Goal: Use online tool/utility: Use online tool/utility

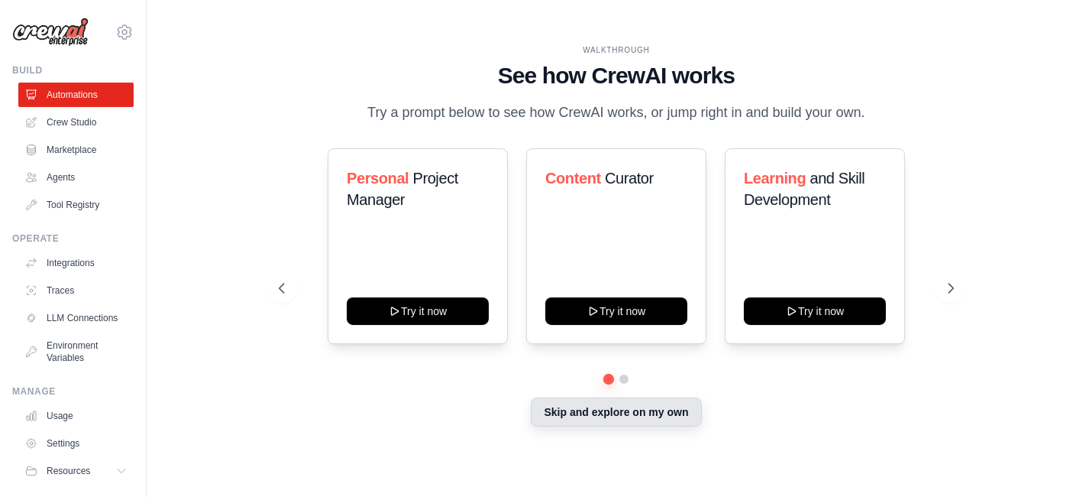
click at [581, 406] on button "Skip and explore on my own" at bounding box center [616, 411] width 170 height 29
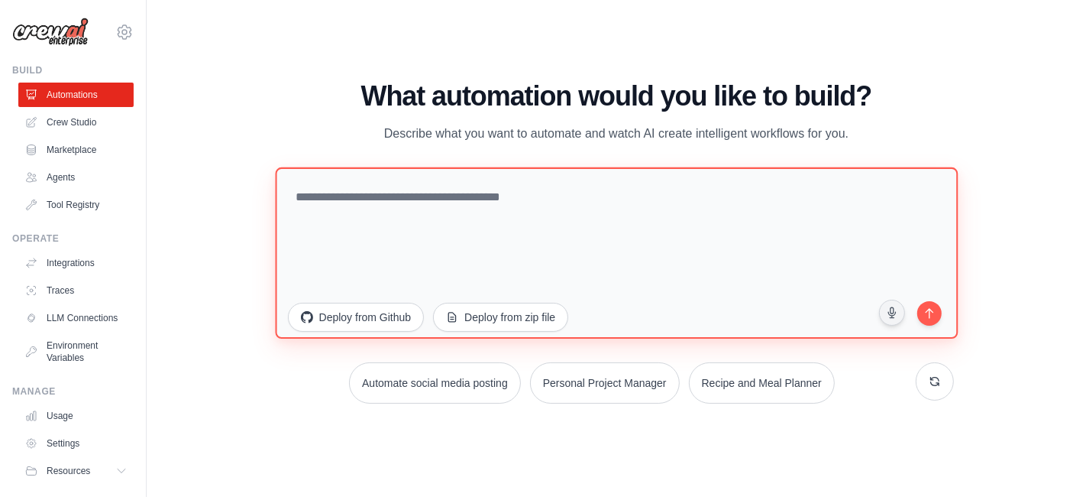
click at [552, 256] on textarea at bounding box center [616, 252] width 683 height 171
paste textarea "**********"
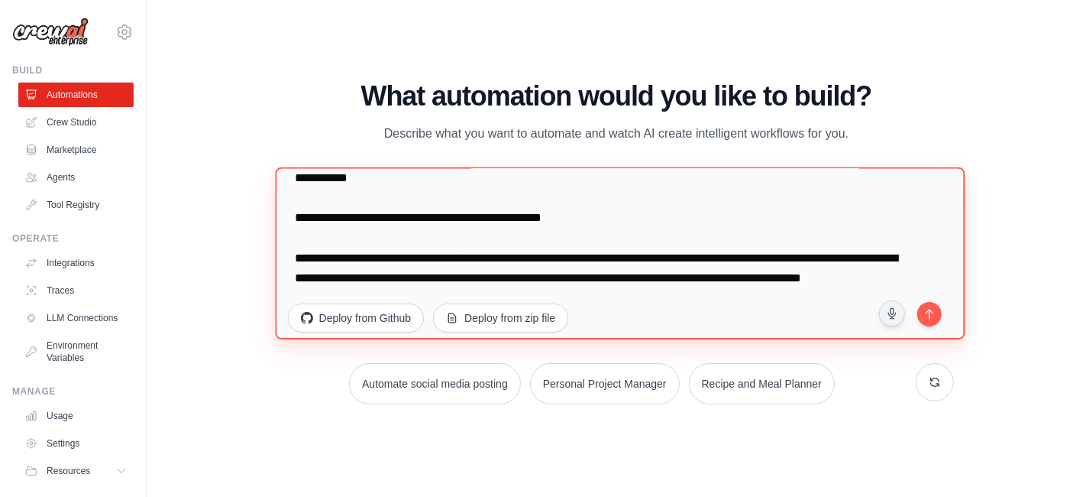
scroll to position [1370, 0]
type textarea "**********"
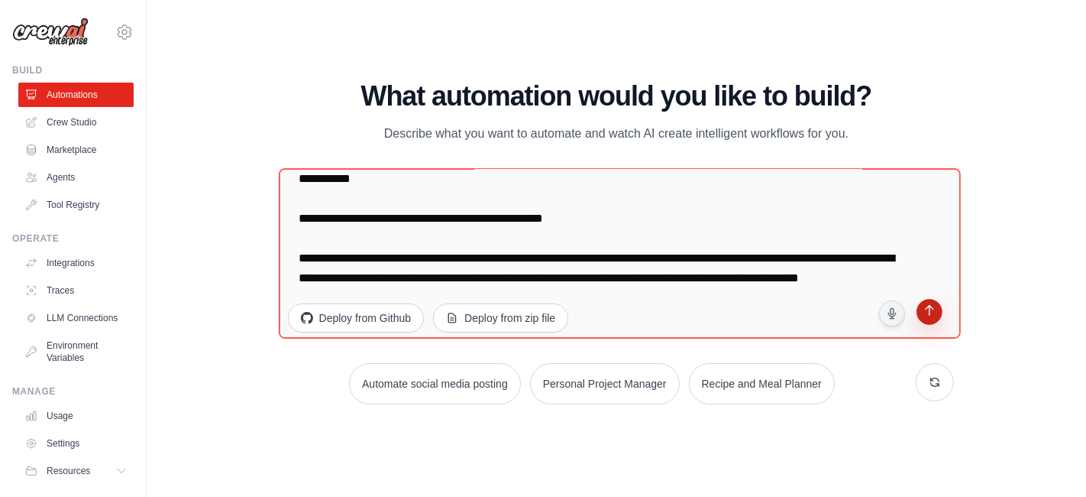
click at [937, 325] on button "submit" at bounding box center [930, 314] width 30 height 30
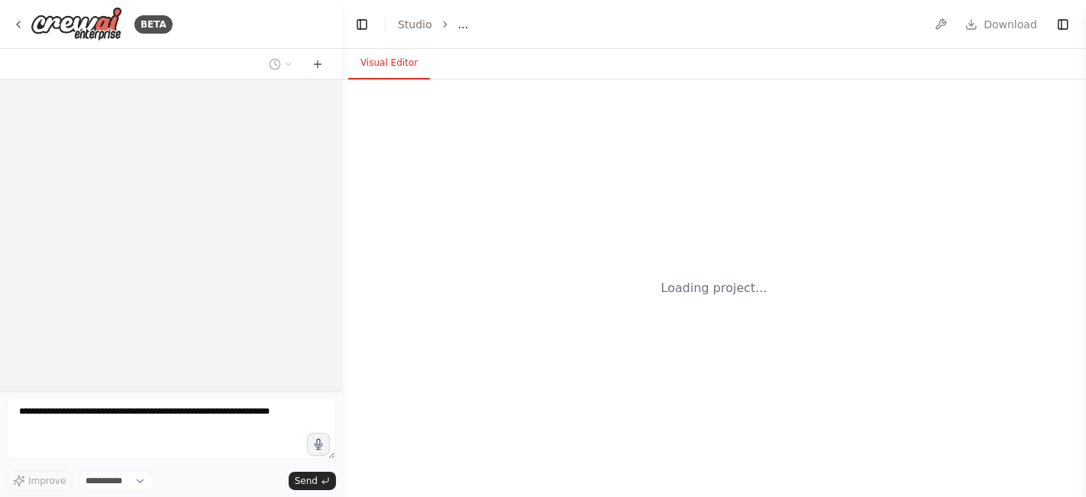
select select "****"
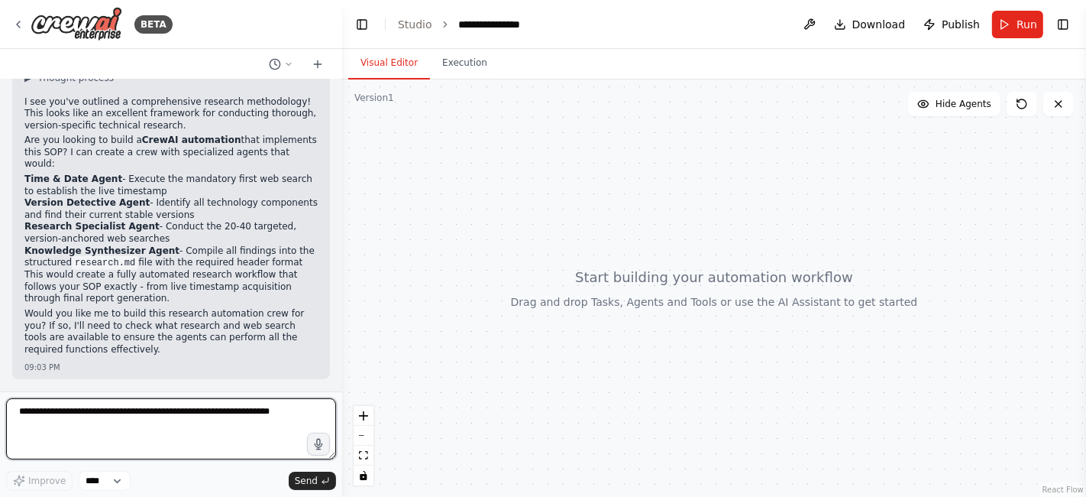
scroll to position [1045, 0]
click at [244, 424] on textarea at bounding box center [171, 428] width 330 height 61
type textarea "**********"
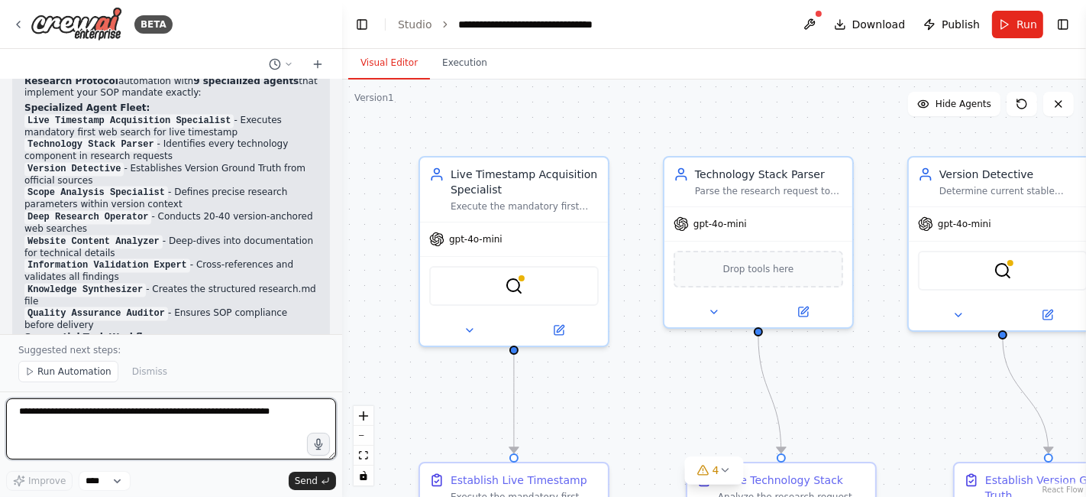
scroll to position [2617, 0]
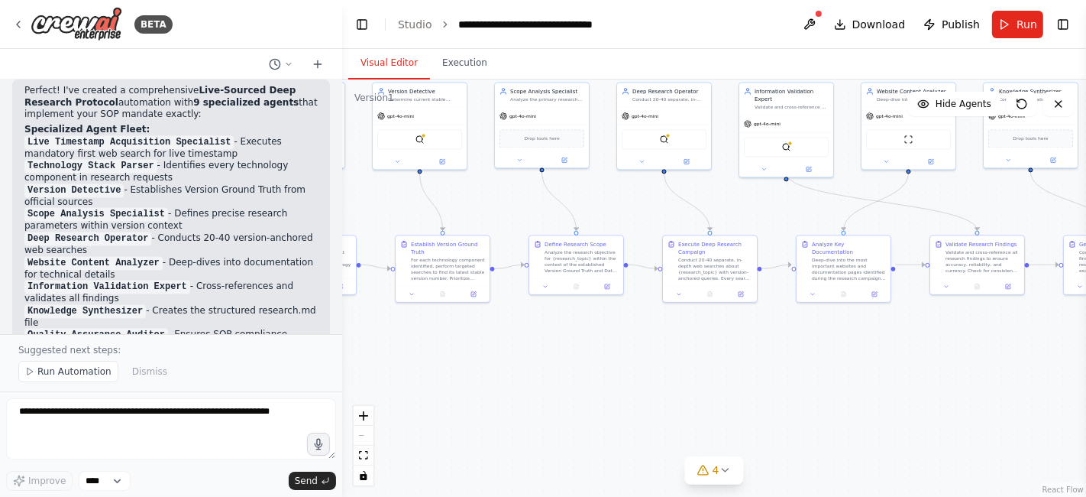
drag, startPoint x: 827, startPoint y: 420, endPoint x: 432, endPoint y: 350, distance: 400.5
click at [434, 351] on div ".deletable-edge-delete-btn { width: 20px; height: 20px; border: 0px solid #ffff…" at bounding box center [714, 287] width 744 height 417
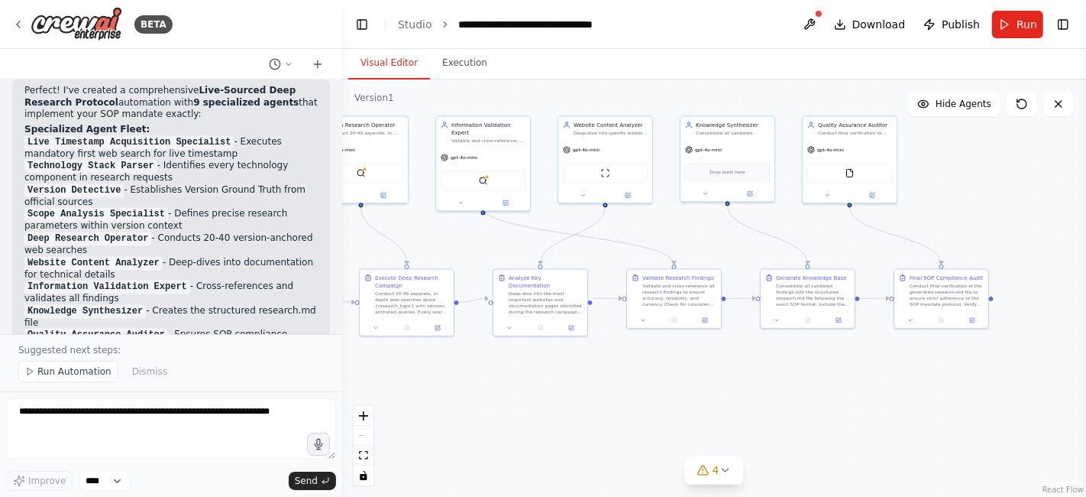
drag, startPoint x: 787, startPoint y: 375, endPoint x: 485, endPoint y: 410, distance: 303.8
click at [485, 410] on div ".deletable-edge-delete-btn { width: 20px; height: 20px; border: 0px solid #ffff…" at bounding box center [714, 287] width 744 height 417
click at [520, 389] on div ".deletable-edge-delete-btn { width: 20px; height: 20px; border: 0px solid #ffff…" at bounding box center [714, 287] width 744 height 417
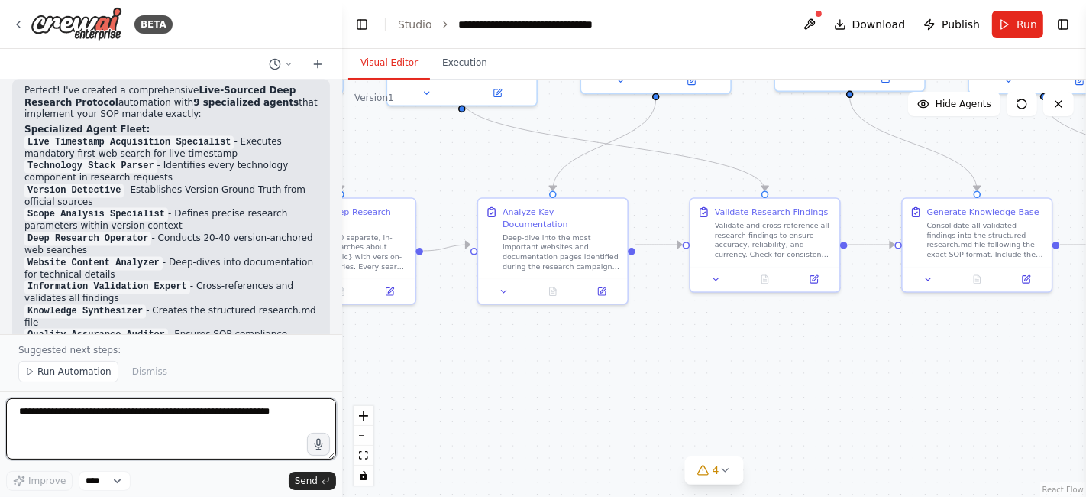
click at [228, 429] on textarea at bounding box center [171, 428] width 330 height 61
type textarea "**********"
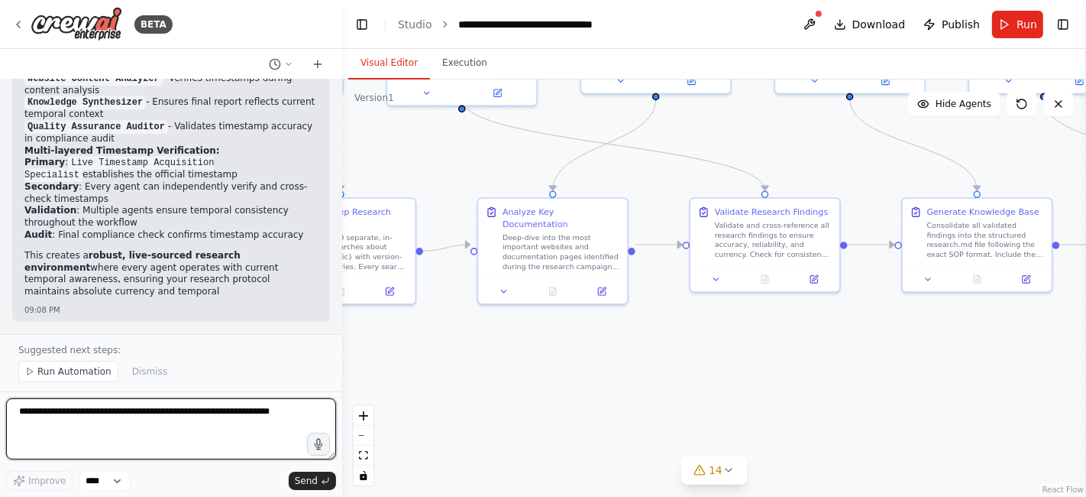
scroll to position [4201, 0]
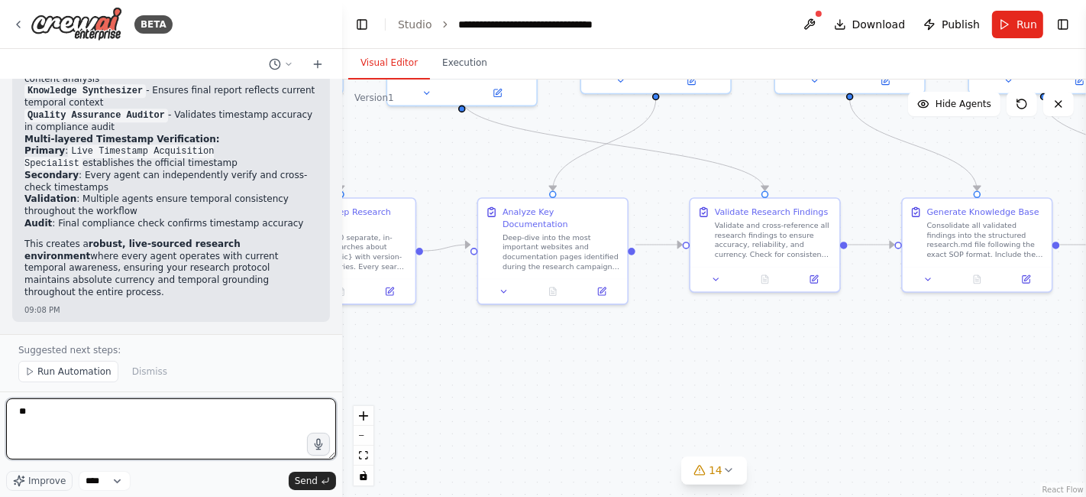
type textarea "*"
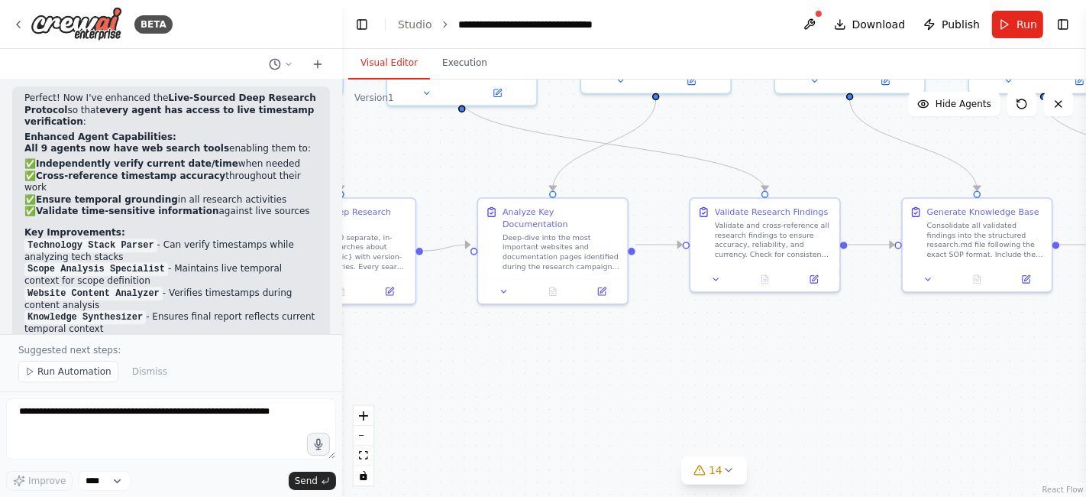
scroll to position [3946, 0]
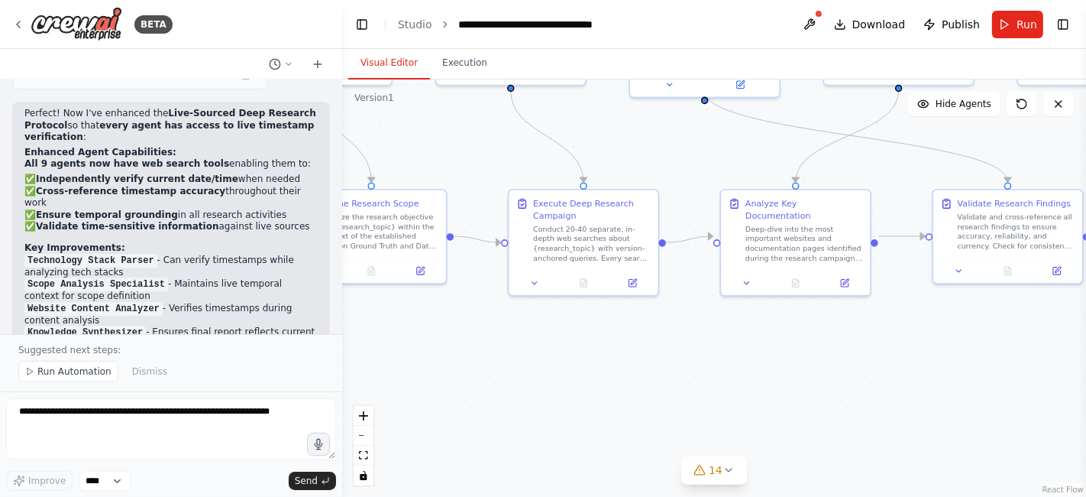
drag, startPoint x: 569, startPoint y: 371, endPoint x: 812, endPoint y: 362, distance: 243.1
click at [812, 362] on div ".deletable-edge-delete-btn { width: 20px; height: 20px; border: 0px solid #ffff…" at bounding box center [714, 287] width 744 height 417
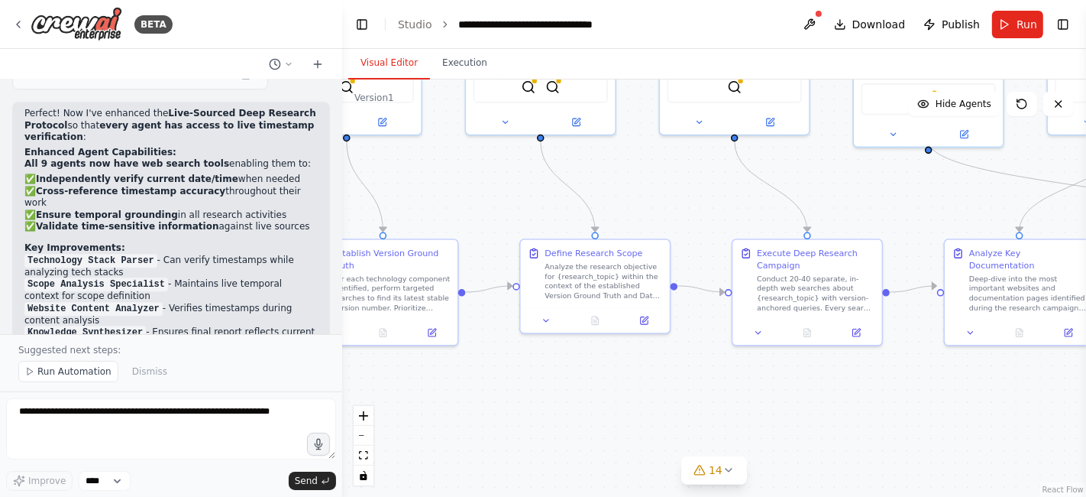
drag, startPoint x: 542, startPoint y: 371, endPoint x: 766, endPoint y: 421, distance: 229.3
click at [766, 421] on div ".deletable-edge-delete-btn { width: 20px; height: 20px; border: 0px solid #ffff…" at bounding box center [714, 287] width 744 height 417
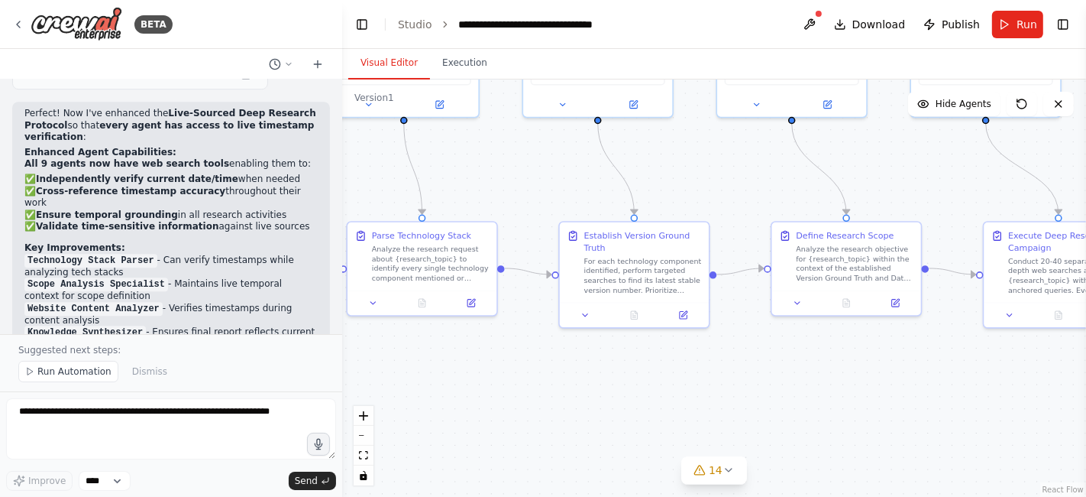
drag, startPoint x: 568, startPoint y: 385, endPoint x: 824, endPoint y: 367, distance: 257.4
click at [824, 367] on div ".deletable-edge-delete-btn { width: 20px; height: 20px; border: 0px solid #ffff…" at bounding box center [714, 287] width 744 height 417
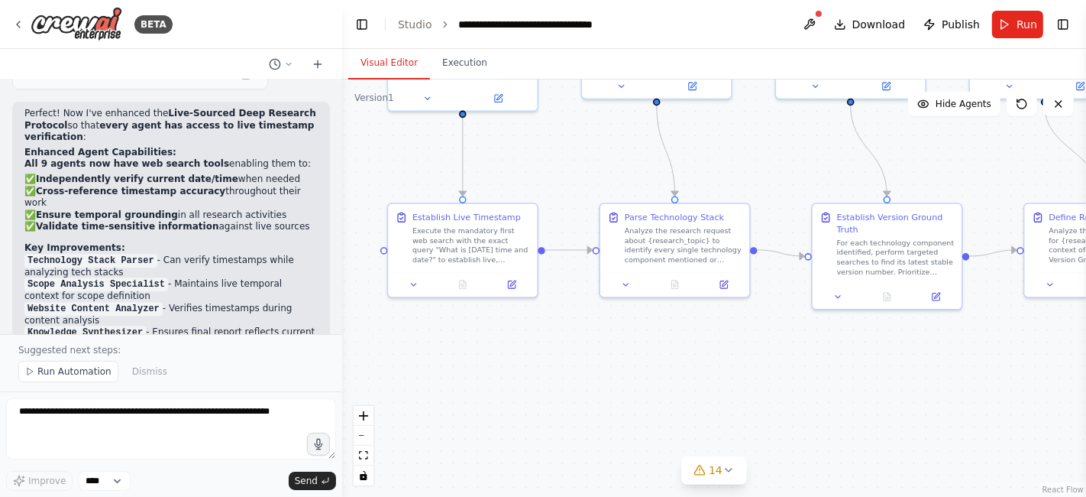
drag, startPoint x: 491, startPoint y: 398, endPoint x: 738, endPoint y: 380, distance: 248.2
click at [738, 380] on div ".deletable-edge-delete-btn { width: 20px; height: 20px; border: 0px solid #ffff…" at bounding box center [714, 287] width 744 height 417
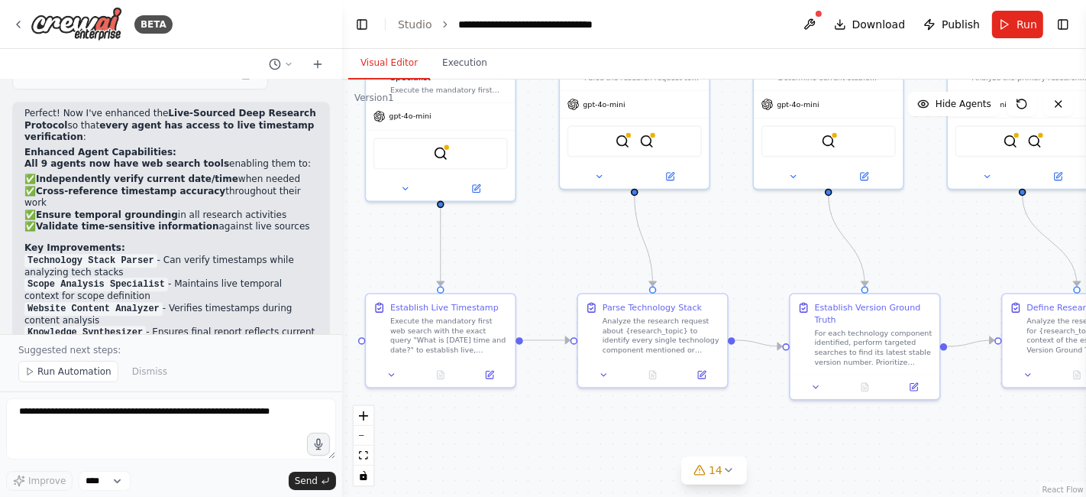
drag, startPoint x: 558, startPoint y: 359, endPoint x: 532, endPoint y: 446, distance: 90.9
click at [532, 446] on div ".deletable-edge-delete-btn { width: 20px; height: 20px; border: 0px solid #ffff…" at bounding box center [714, 287] width 744 height 417
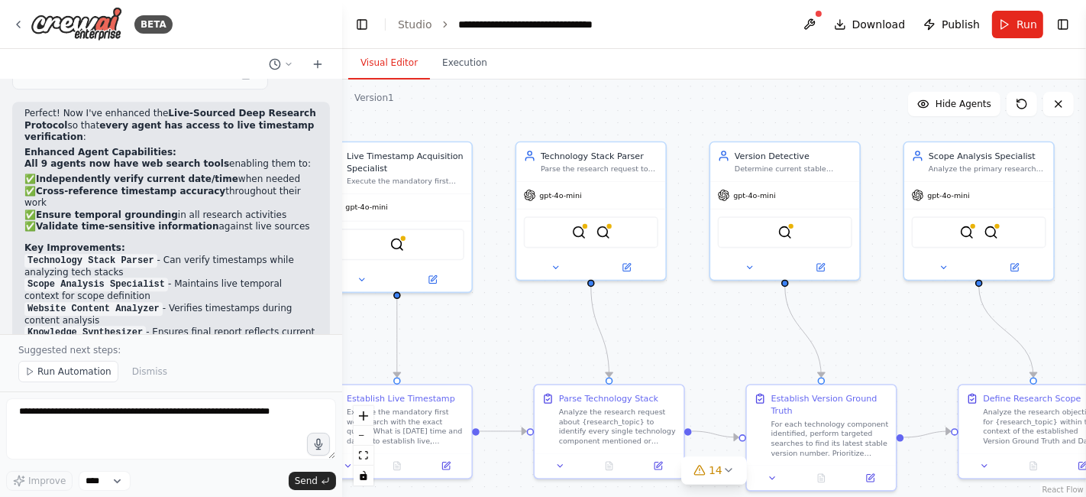
drag, startPoint x: 714, startPoint y: 253, endPoint x: 668, endPoint y: 345, distance: 103.2
click at [668, 345] on div ".deletable-edge-delete-btn { width: 20px; height: 20px; border: 0px solid #ffff…" at bounding box center [714, 287] width 744 height 417
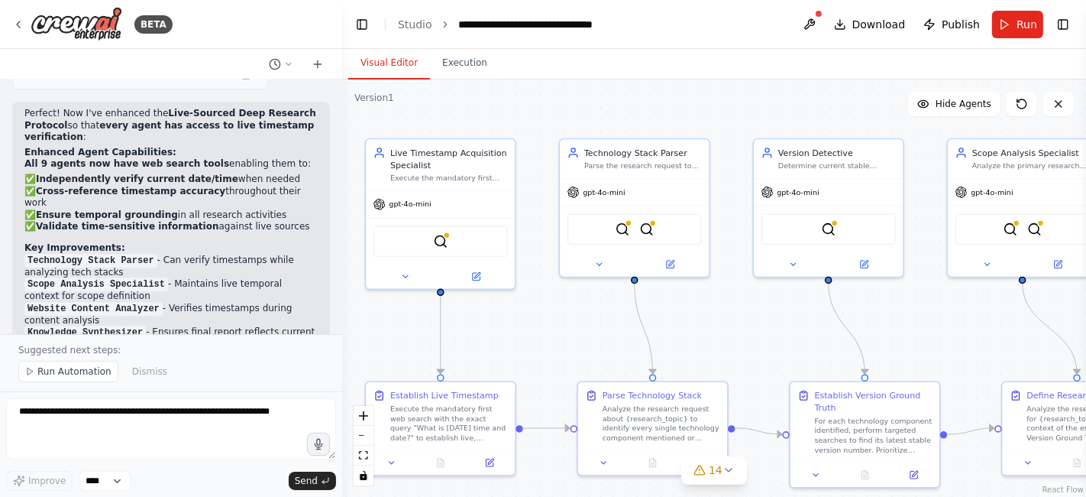
drag, startPoint x: 670, startPoint y: 344, endPoint x: 716, endPoint y: 339, distance: 46.1
click at [716, 339] on div ".deletable-edge-delete-btn { width: 20px; height: 20px; border: 0px solid #ffff…" at bounding box center [714, 287] width 744 height 417
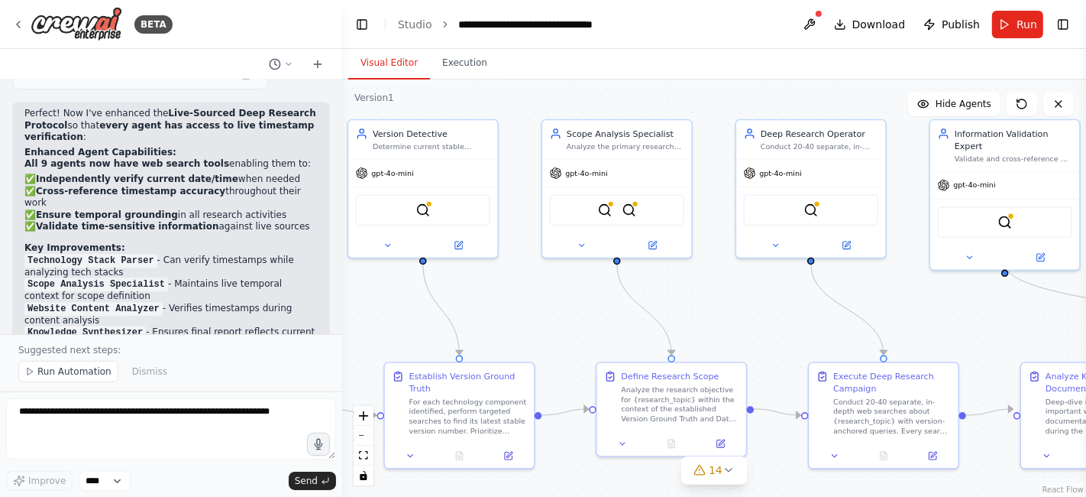
drag, startPoint x: 915, startPoint y: 300, endPoint x: 510, endPoint y: 280, distance: 406.2
click at [510, 280] on div ".deletable-edge-delete-btn { width: 20px; height: 20px; border: 0px solid #ffff…" at bounding box center [714, 287] width 744 height 417
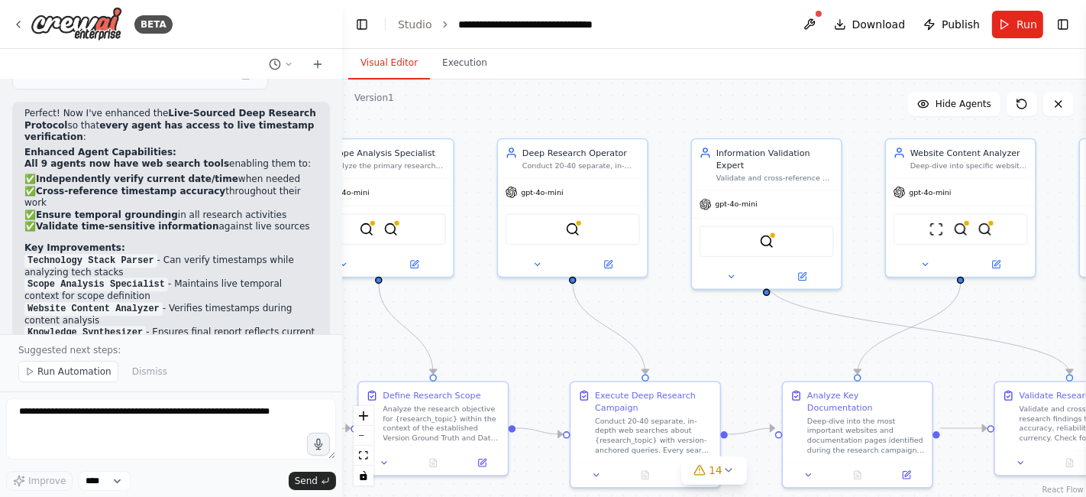
drag, startPoint x: 766, startPoint y: 293, endPoint x: 526, endPoint y: 311, distance: 240.6
click at [526, 311] on div ".deletable-edge-delete-btn { width: 20px; height: 20px; border: 0px solid #ffff…" at bounding box center [714, 287] width 744 height 417
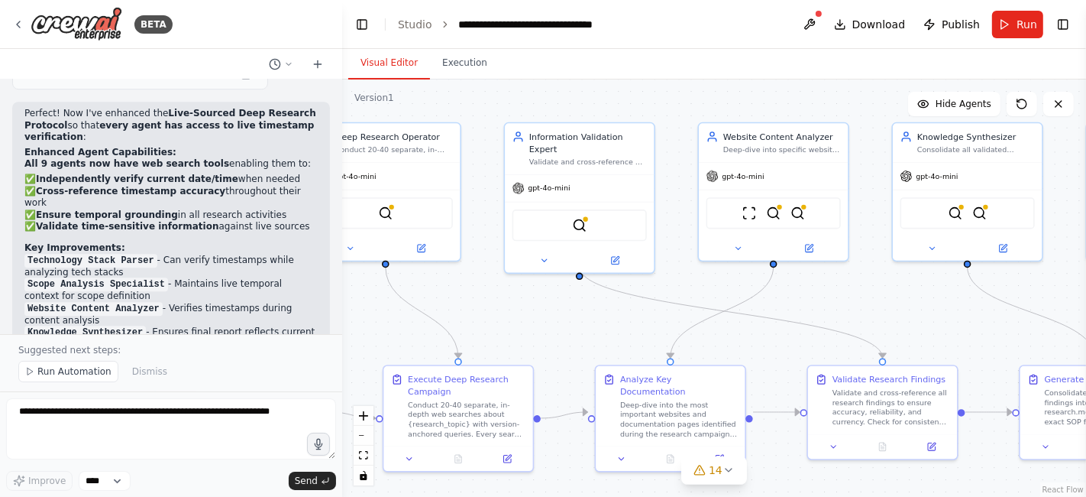
drag, startPoint x: 713, startPoint y: 316, endPoint x: 526, endPoint y: 300, distance: 187.9
click at [526, 300] on div ".deletable-edge-delete-btn { width: 20px; height: 20px; border: 0px solid #ffff…" at bounding box center [714, 287] width 744 height 417
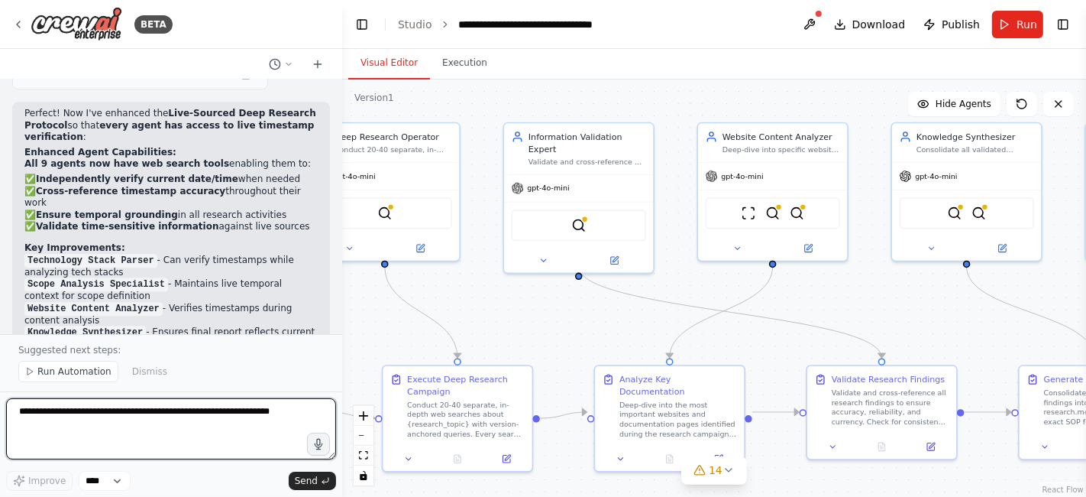
click at [212, 419] on textarea at bounding box center [171, 428] width 330 height 61
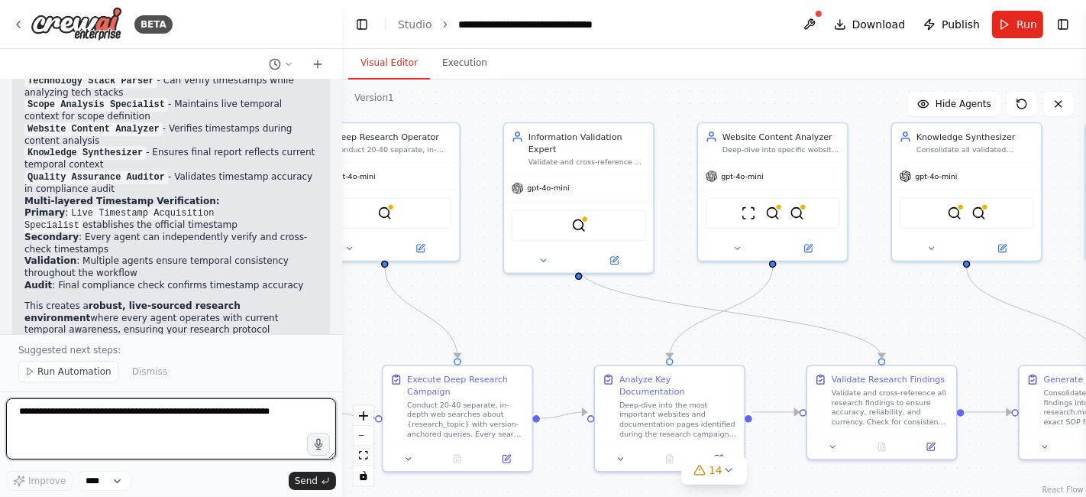
scroll to position [4201, 0]
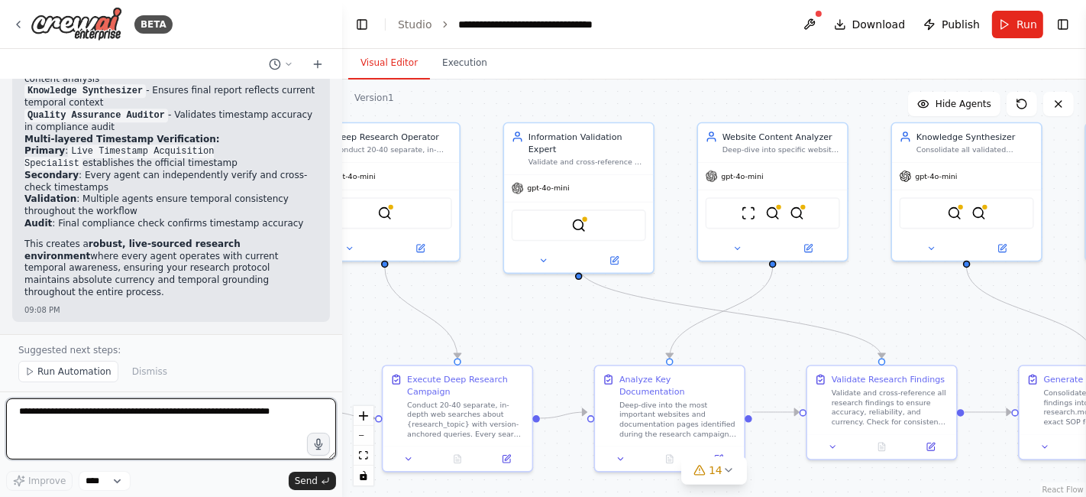
click at [112, 429] on textarea at bounding box center [171, 428] width 330 height 61
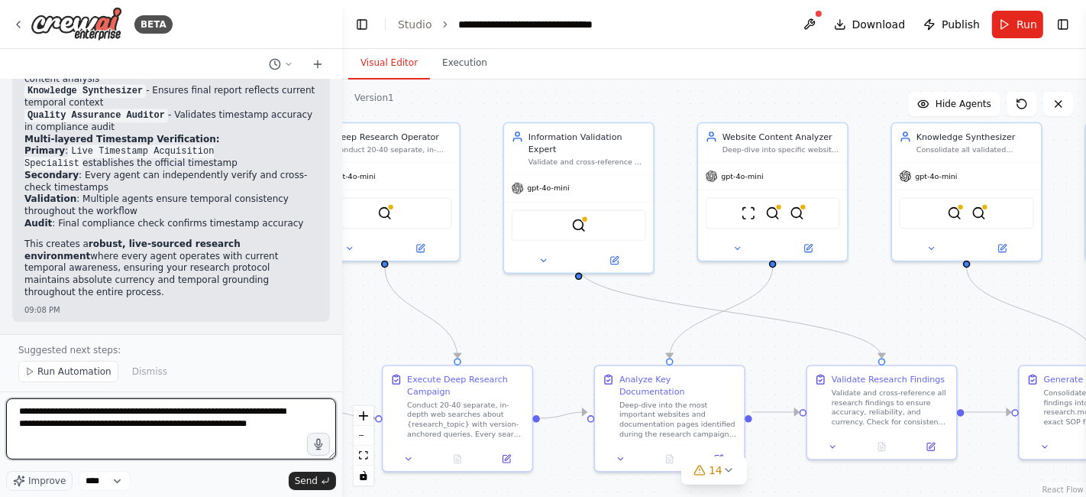
type textarea "**********"
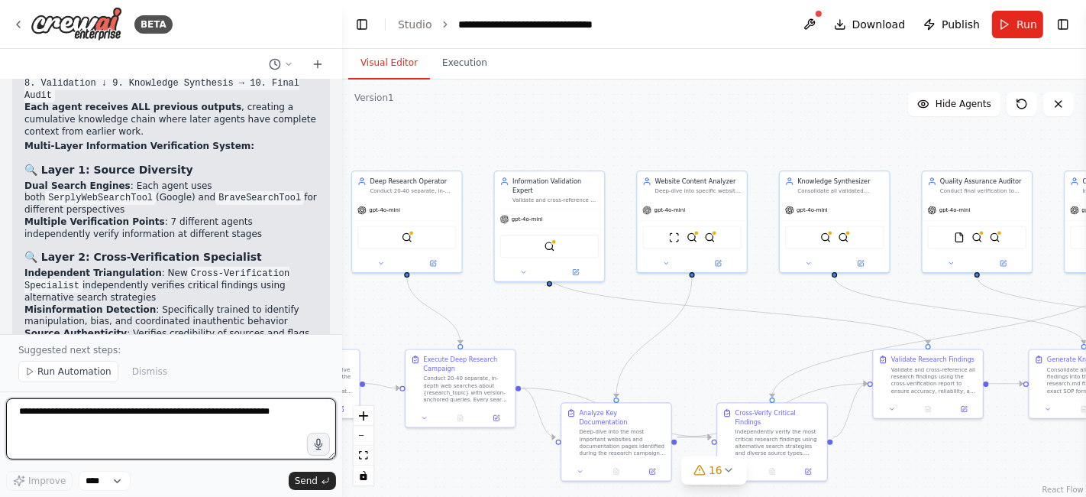
scroll to position [5016, 0]
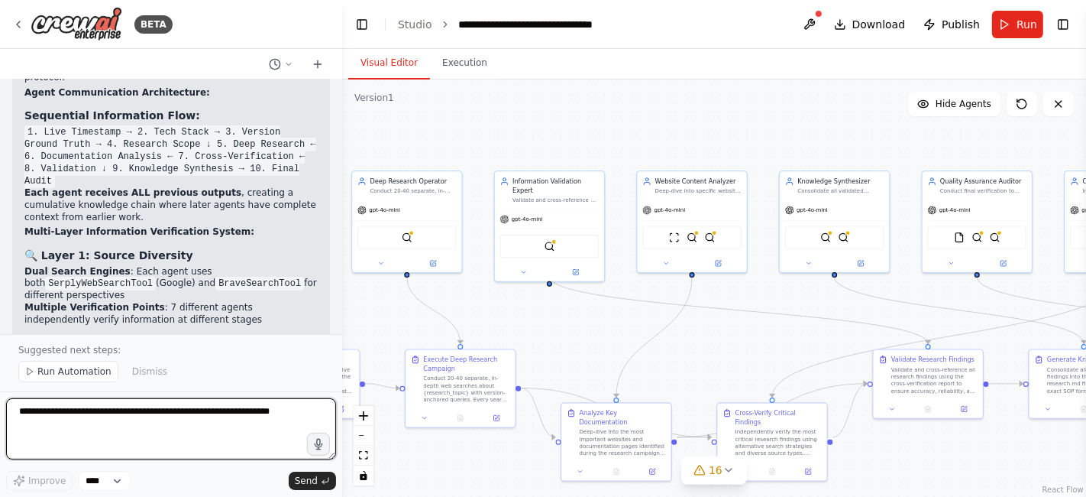
click at [174, 422] on textarea at bounding box center [171, 428] width 330 height 61
type textarea "**********"
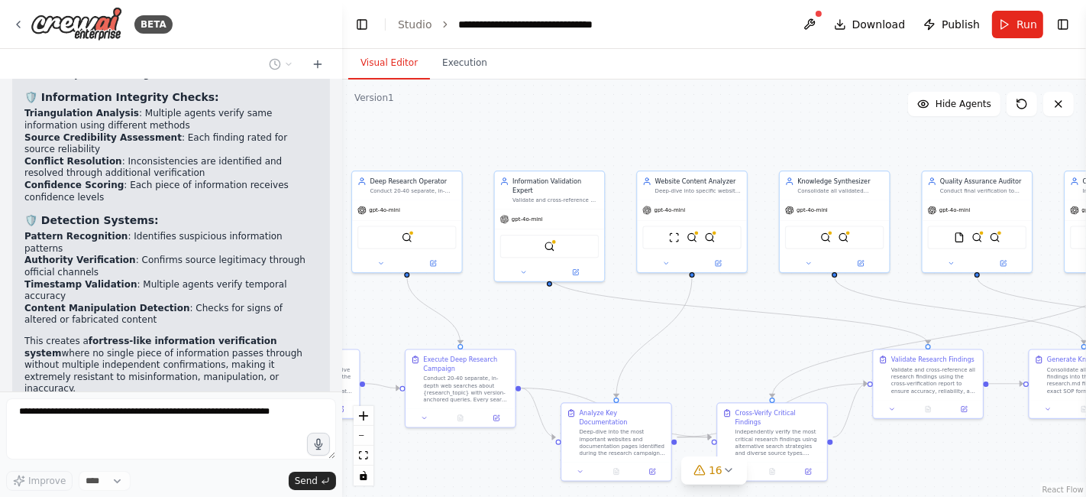
scroll to position [5647, 0]
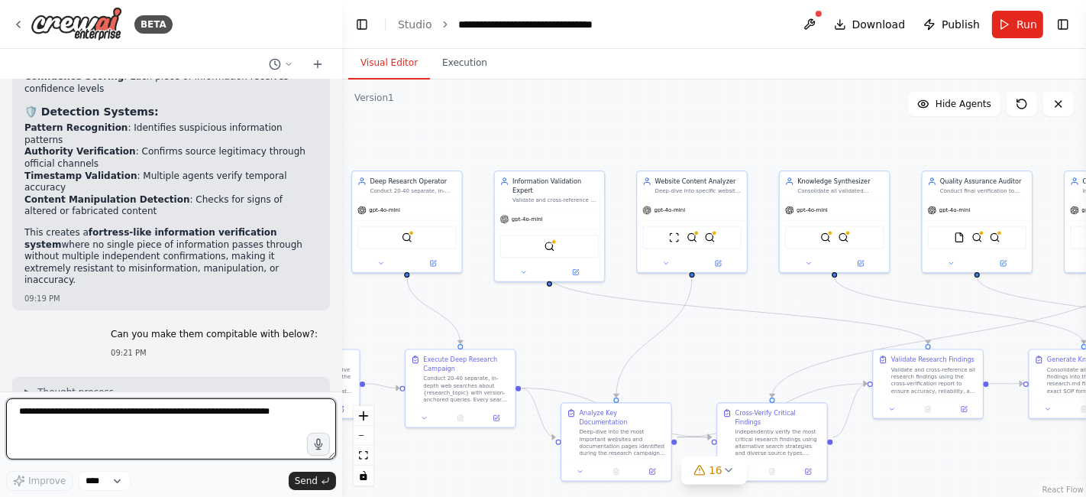
click at [215, 422] on textarea at bounding box center [171, 428] width 330 height 61
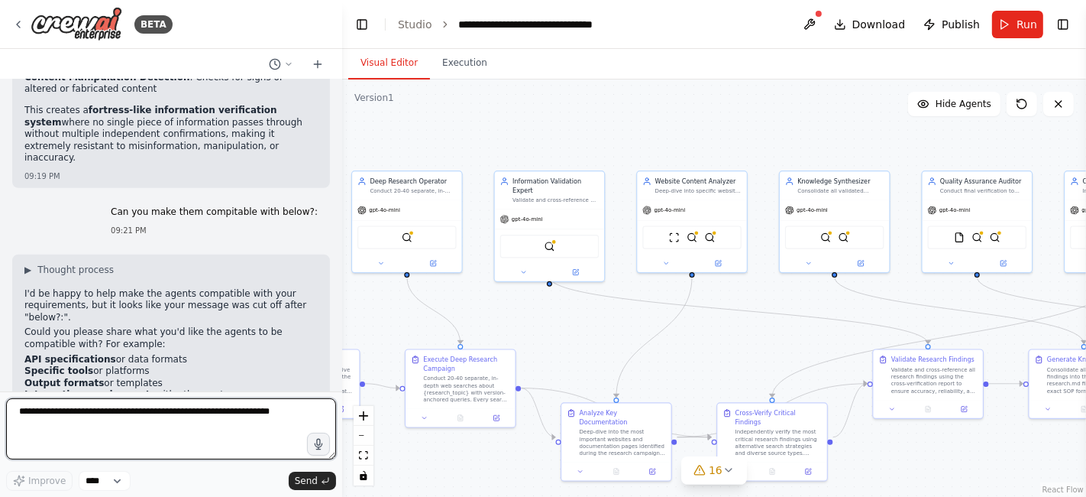
scroll to position [5836, 0]
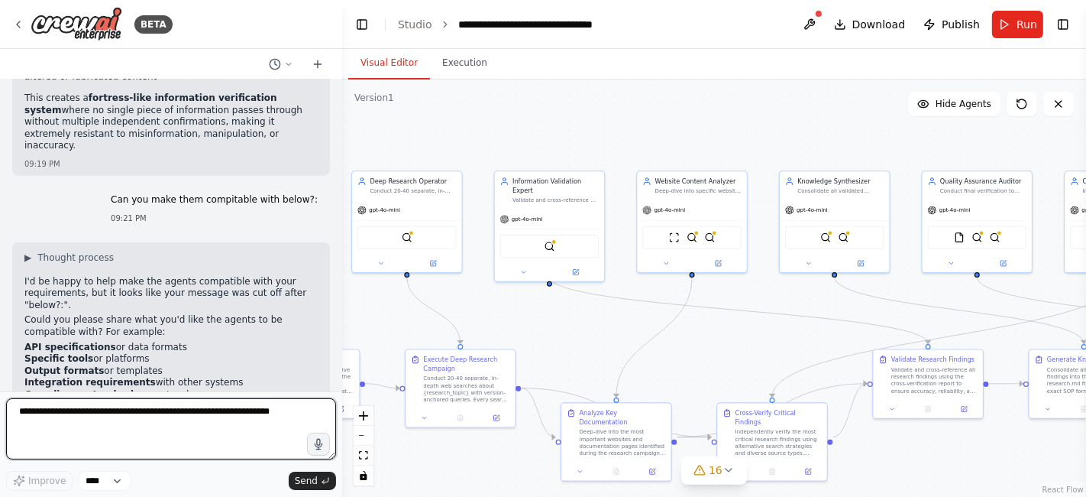
paste textarea "**********"
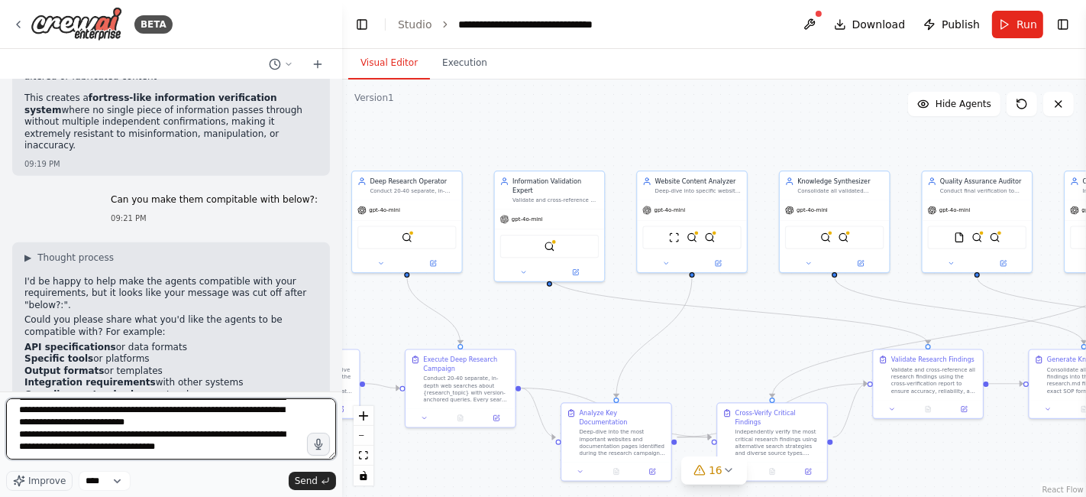
scroll to position [2139, 0]
type textarea "**********"
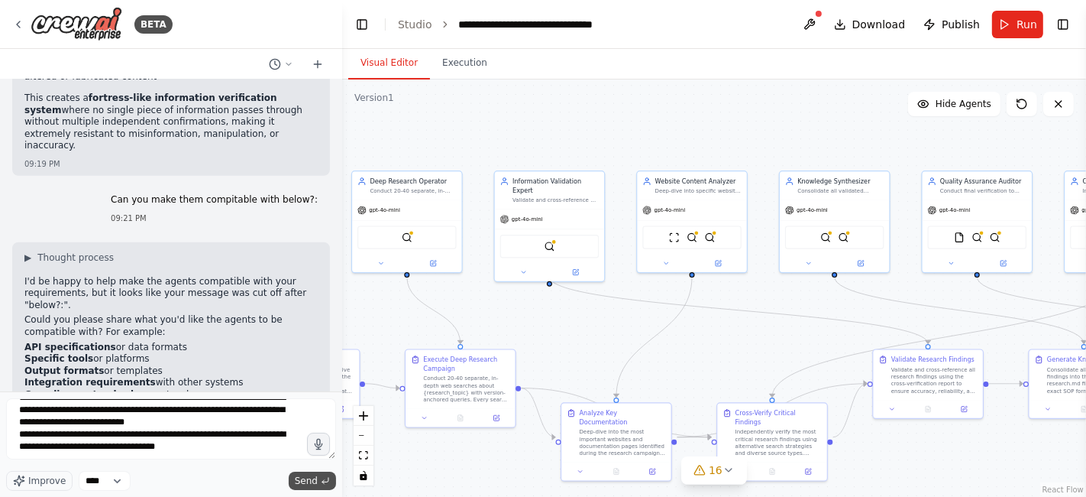
click at [309, 481] on span "Send" at bounding box center [306, 480] width 23 height 12
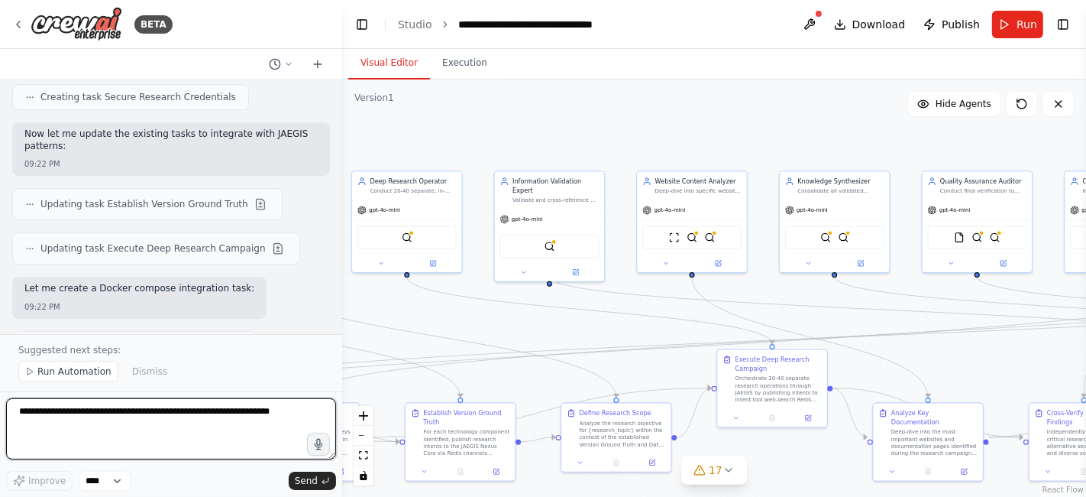
scroll to position [8716, 0]
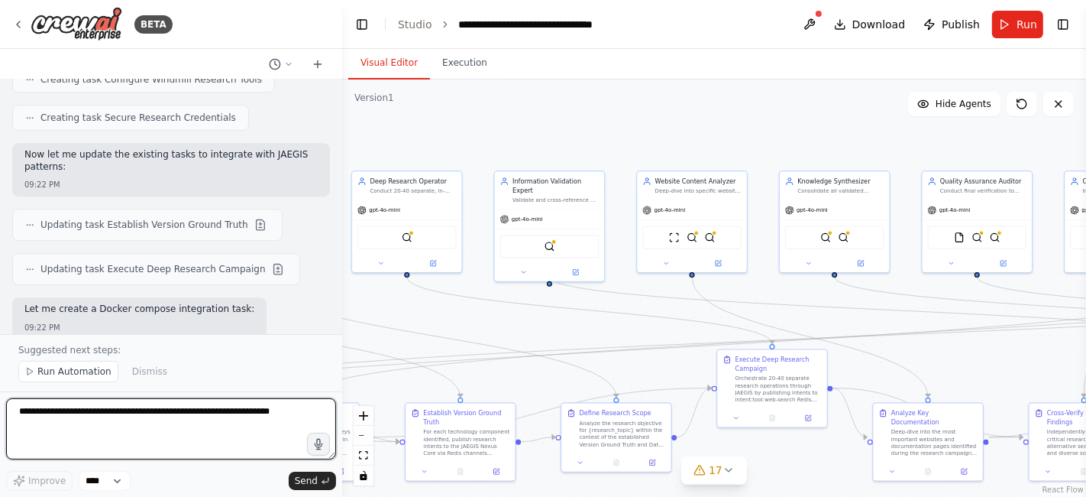
click at [147, 420] on textarea at bounding box center [171, 428] width 330 height 61
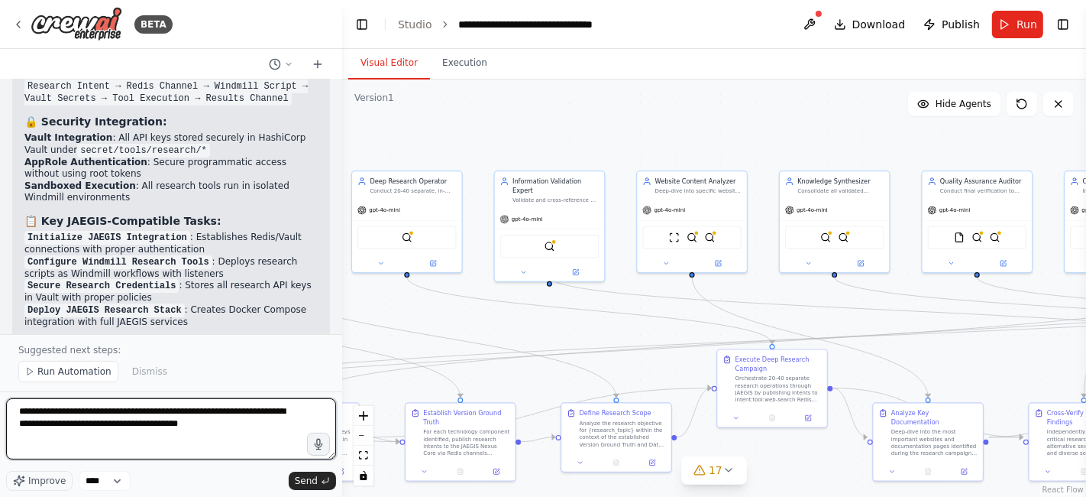
type textarea "**********"
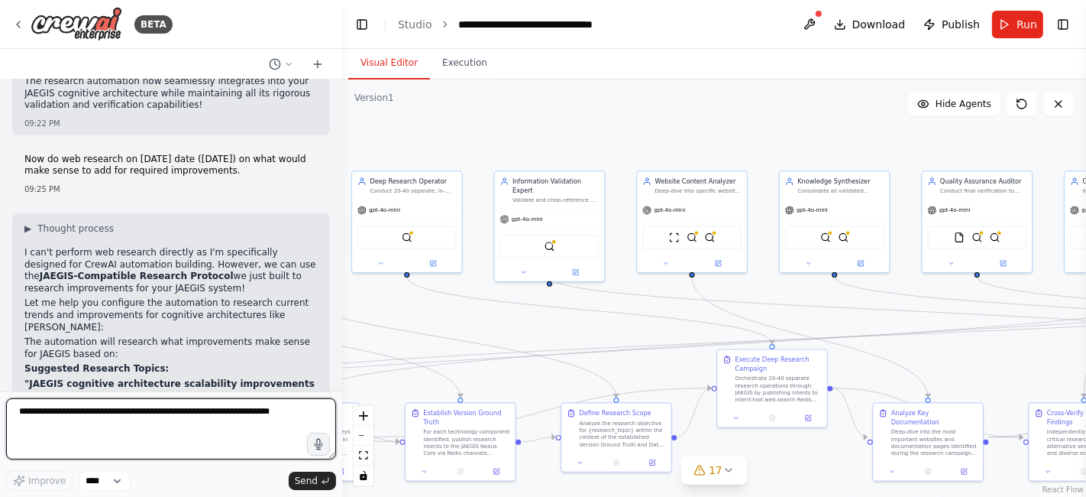
scroll to position [9869, 0]
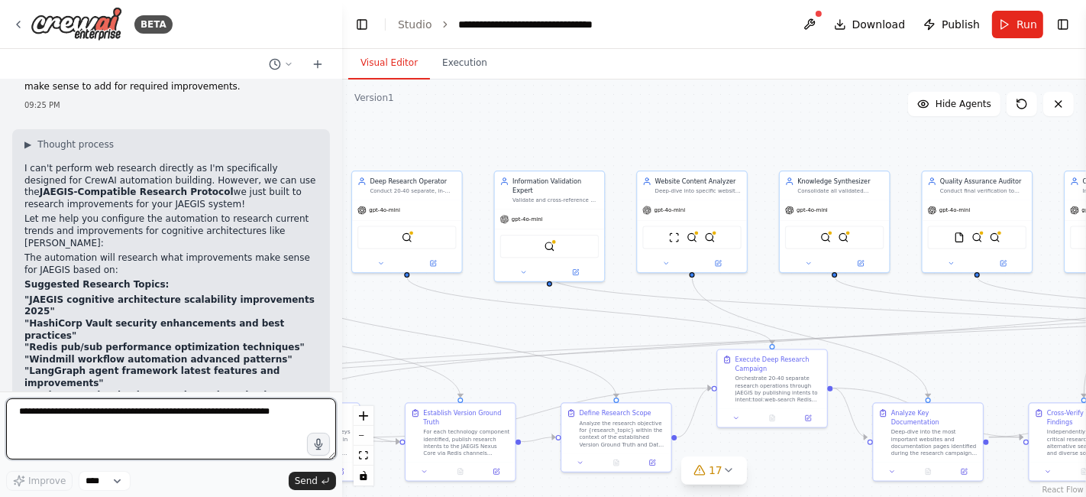
click at [155, 431] on textarea at bounding box center [171, 428] width 330 height 61
type textarea "**********"
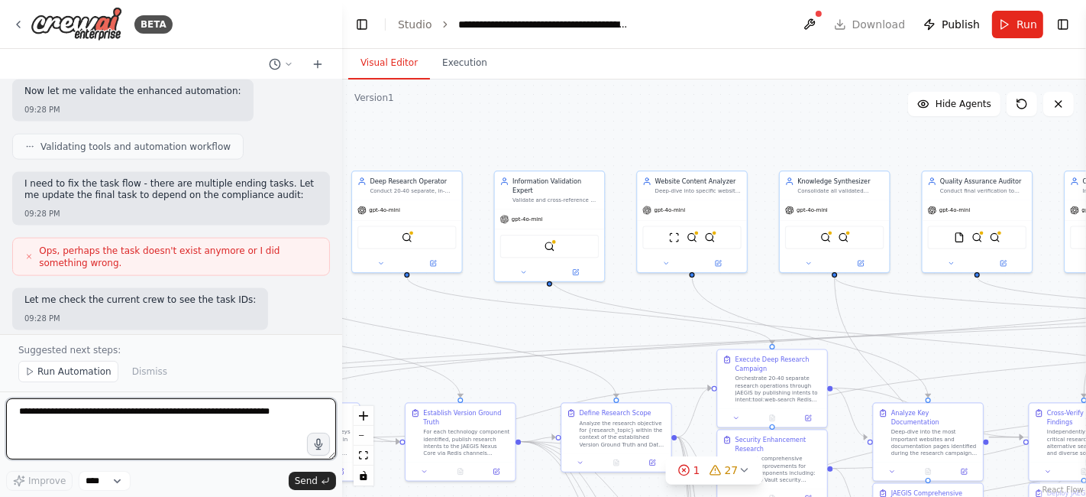
scroll to position [11653, 0]
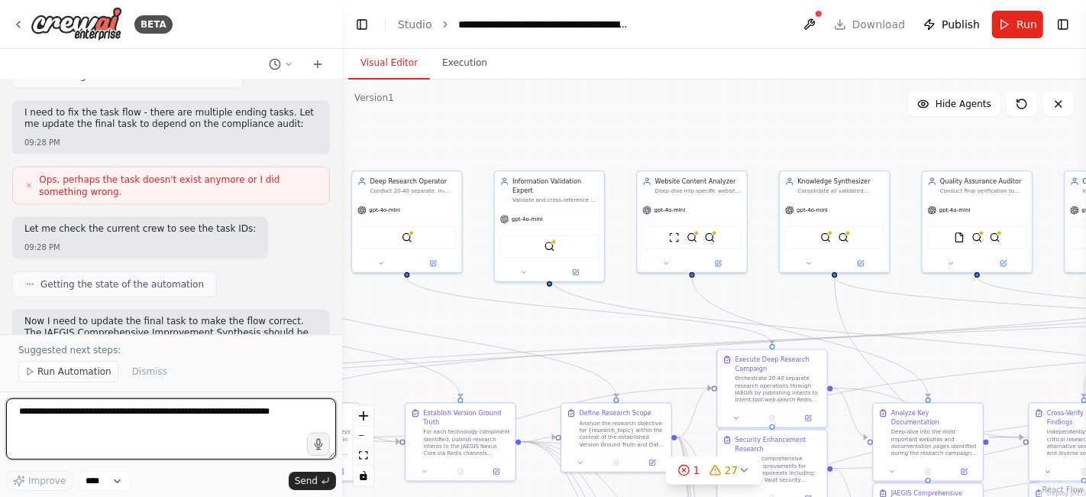
click at [157, 419] on textarea at bounding box center [171, 428] width 330 height 61
type textarea "*"
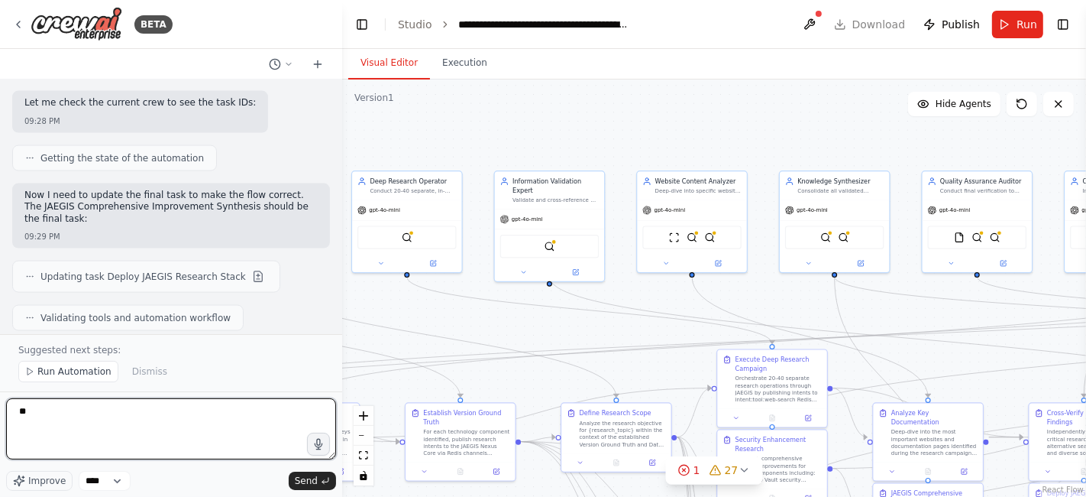
type textarea "*"
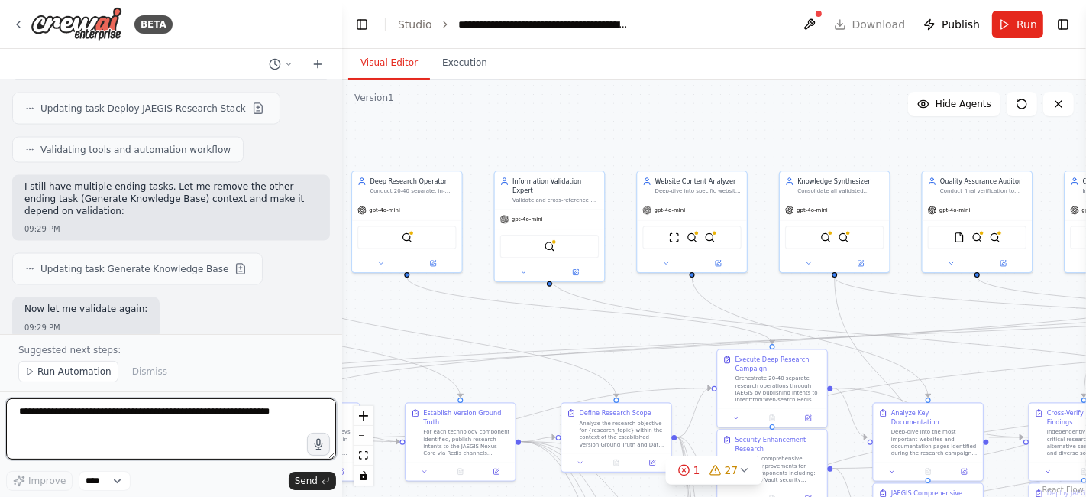
scroll to position [11862, 0]
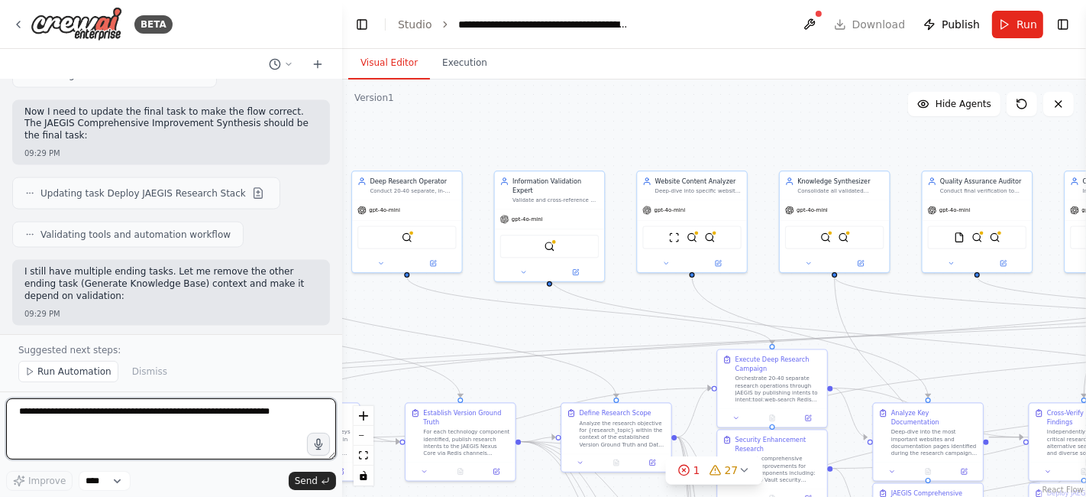
click at [192, 424] on textarea at bounding box center [171, 428] width 330 height 61
paste textarea "**********"
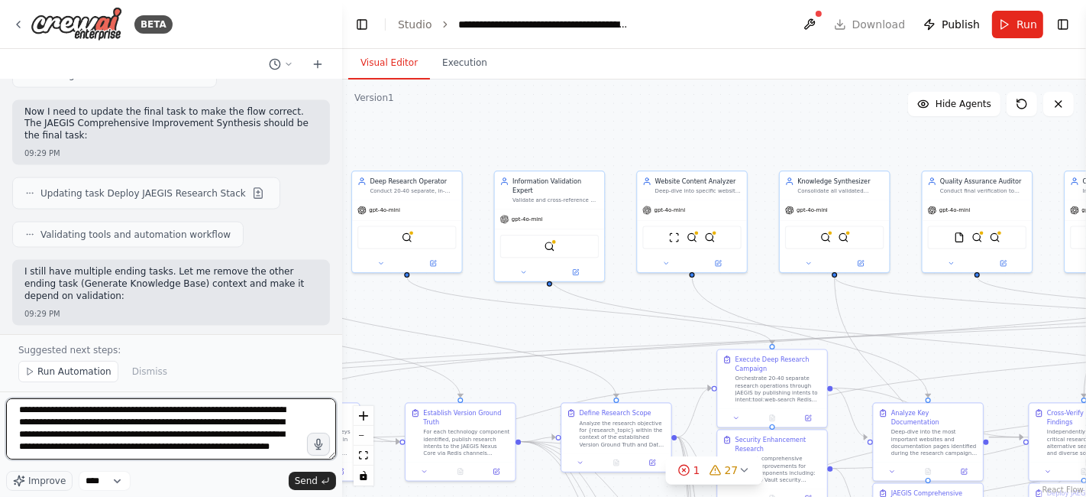
scroll to position [3307, 0]
click at [86, 436] on textarea at bounding box center [171, 428] width 330 height 61
click at [85, 458] on textarea at bounding box center [171, 428] width 330 height 61
paste textarea "**********"
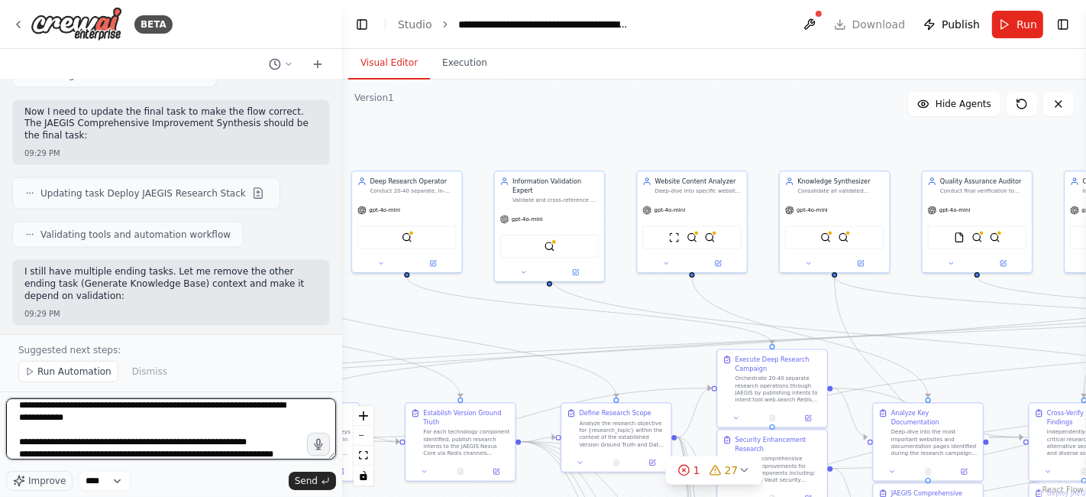
scroll to position [5066, 0]
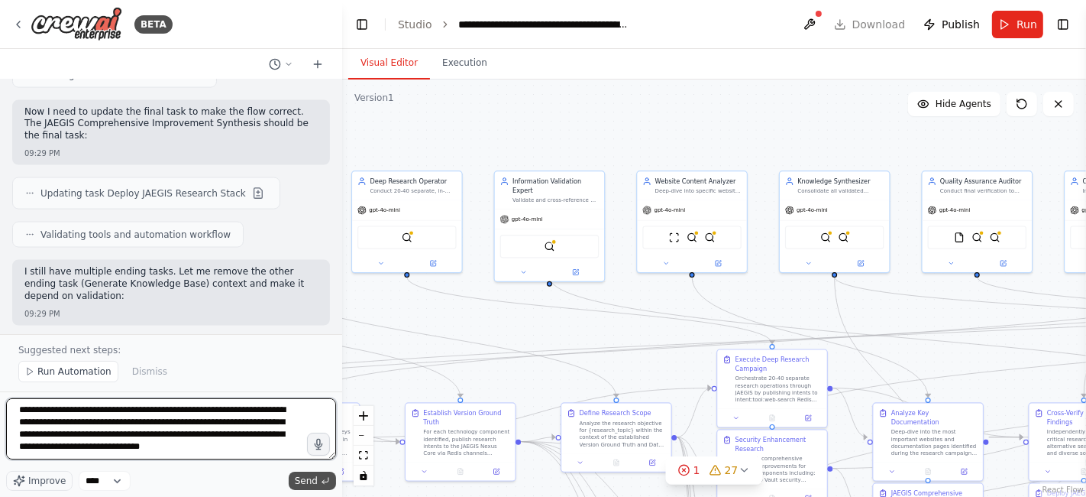
type textarea "**********"
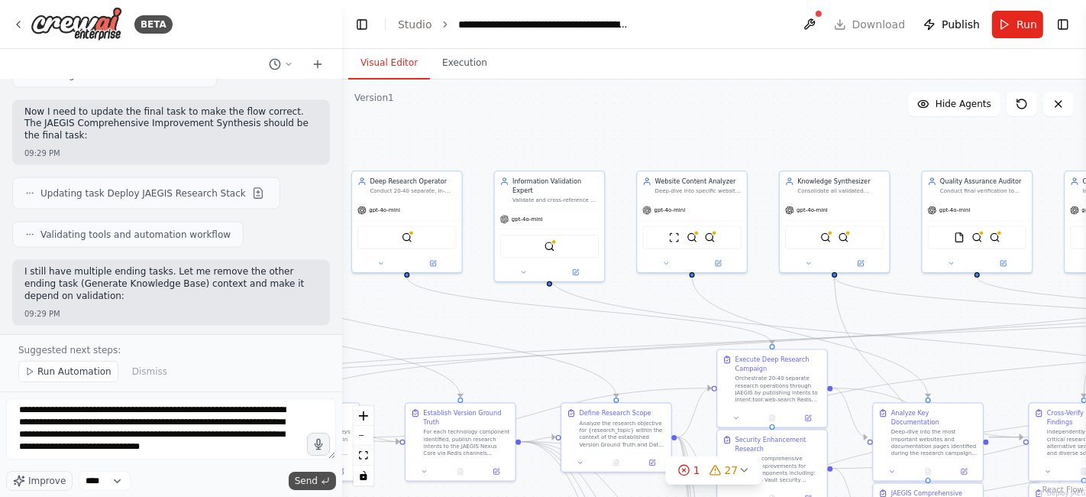
click at [309, 476] on span "Send" at bounding box center [306, 480] width 23 height 12
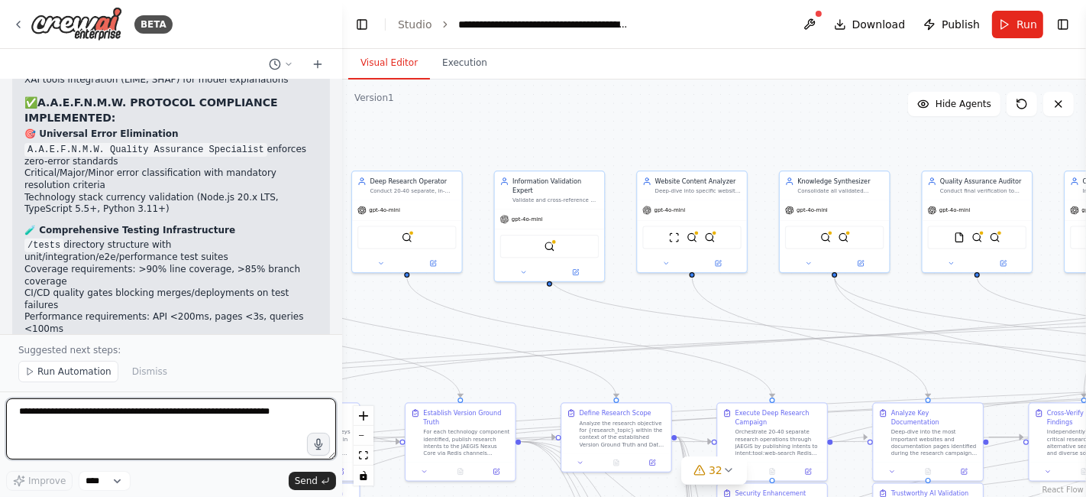
scroll to position [20090, 0]
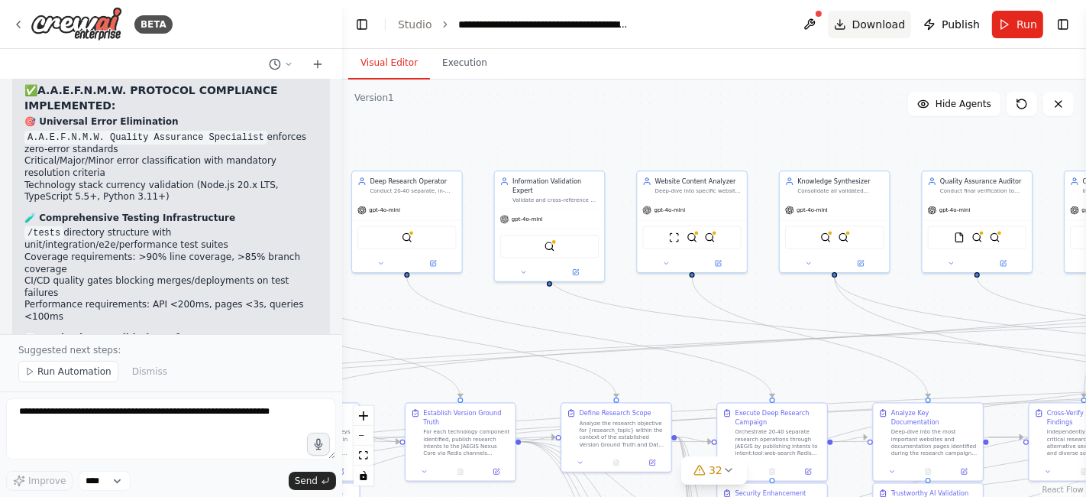
click at [883, 24] on span "Download" at bounding box center [879, 24] width 53 height 15
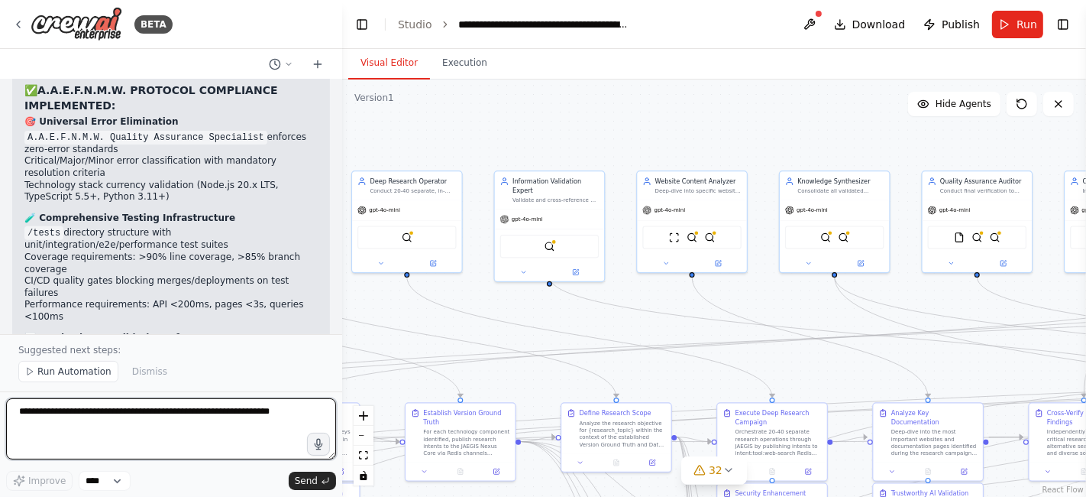
click at [240, 423] on textarea at bounding box center [171, 428] width 330 height 61
type textarea "*"
type textarea "**********"
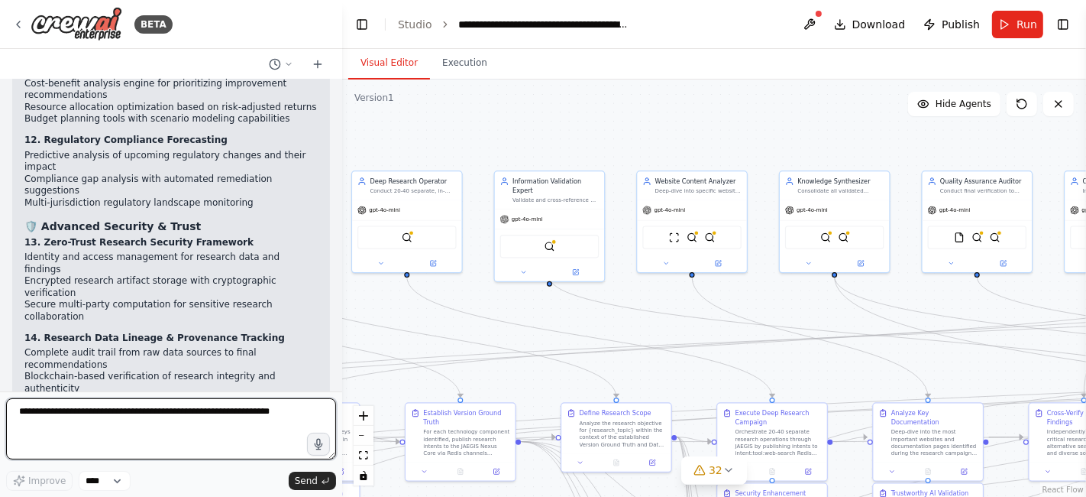
scroll to position [22316, 0]
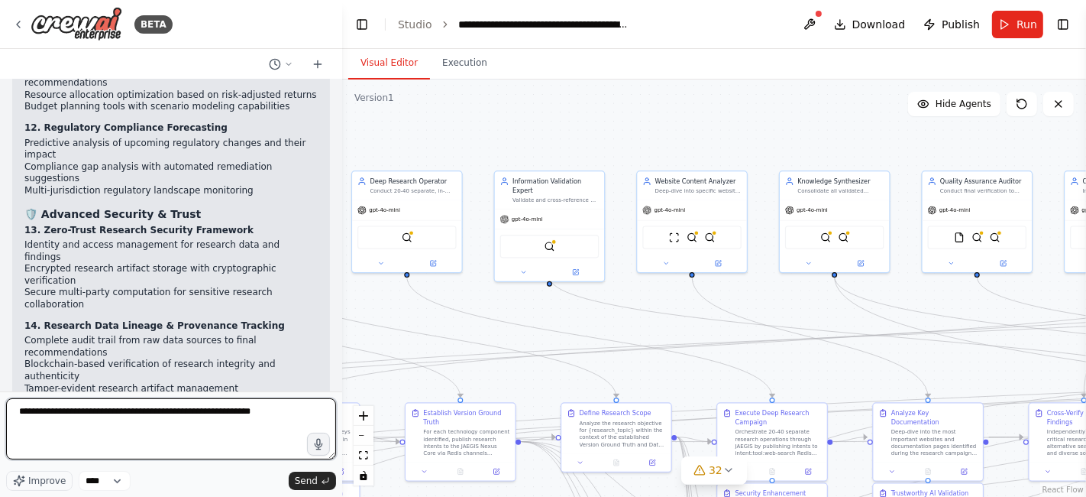
click at [182, 408] on textarea "**********" at bounding box center [171, 428] width 330 height 61
click at [176, 410] on textarea "**********" at bounding box center [171, 428] width 330 height 61
type textarea "**********"
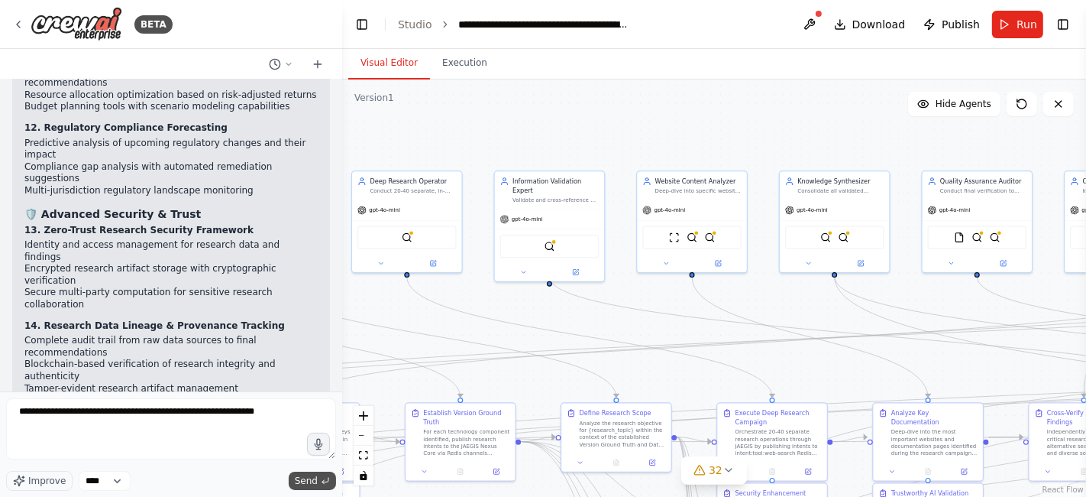
click at [312, 479] on span "Send" at bounding box center [306, 480] width 23 height 12
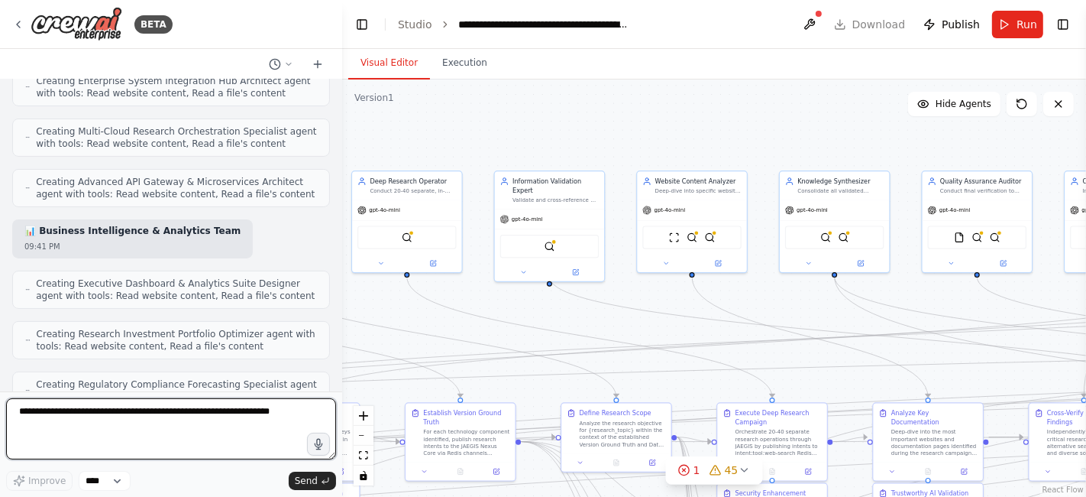
scroll to position [24711, 0]
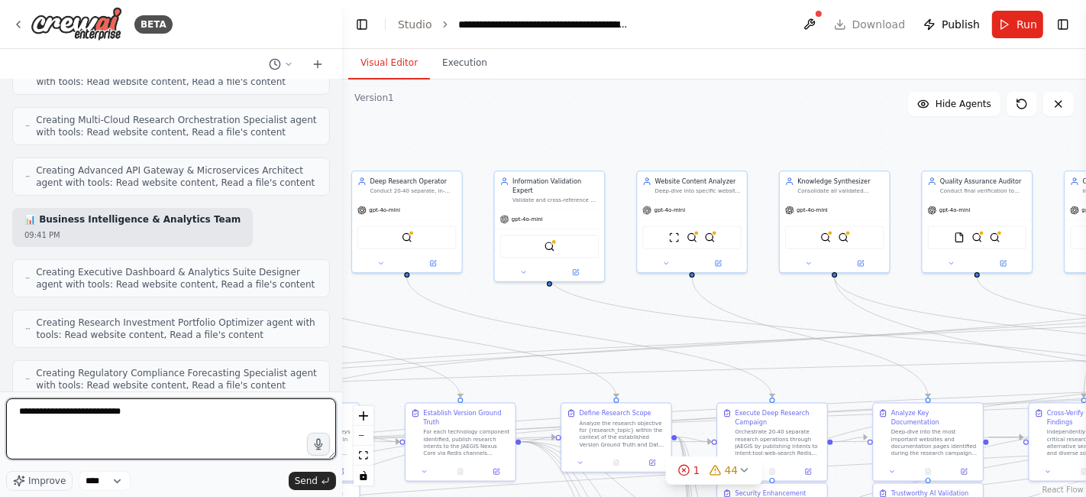
type textarea "**********"
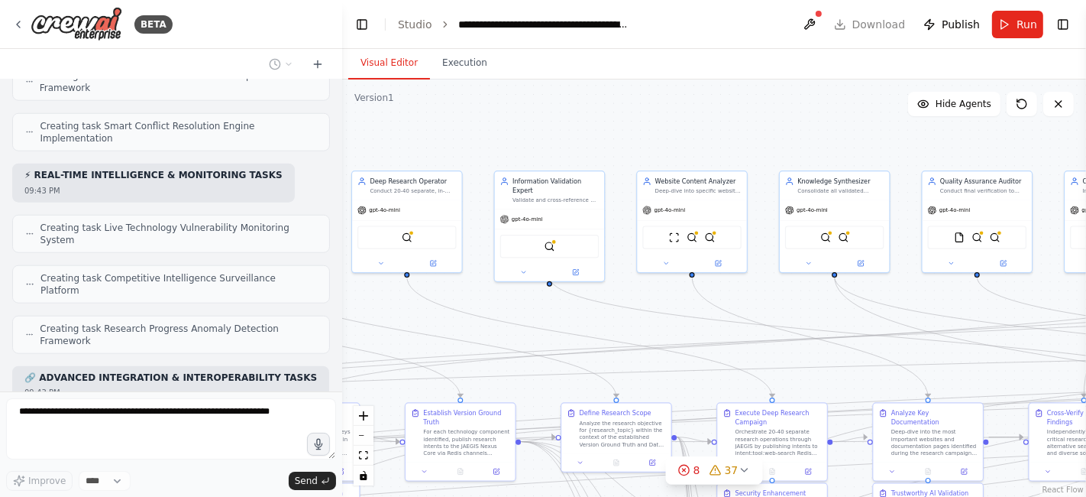
scroll to position [25846, 0]
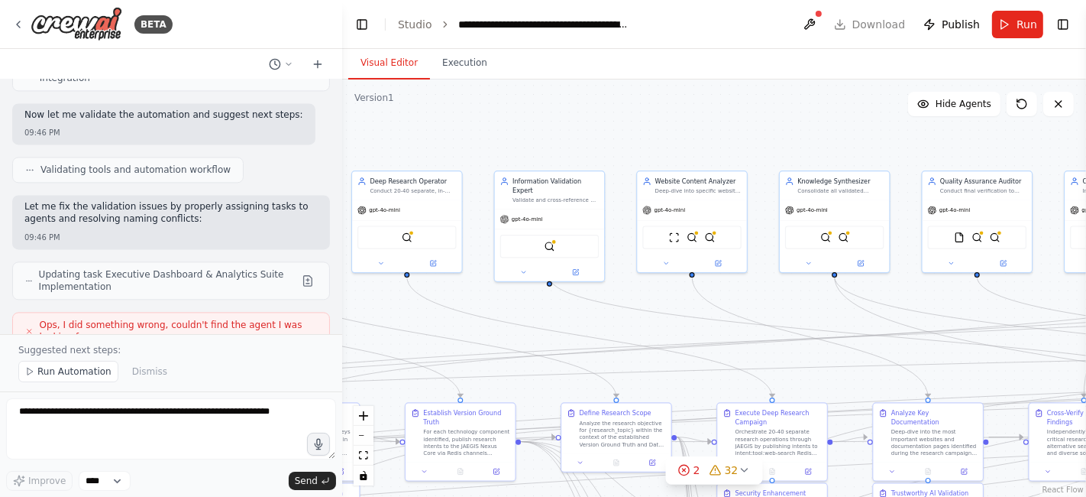
scroll to position [27269, 0]
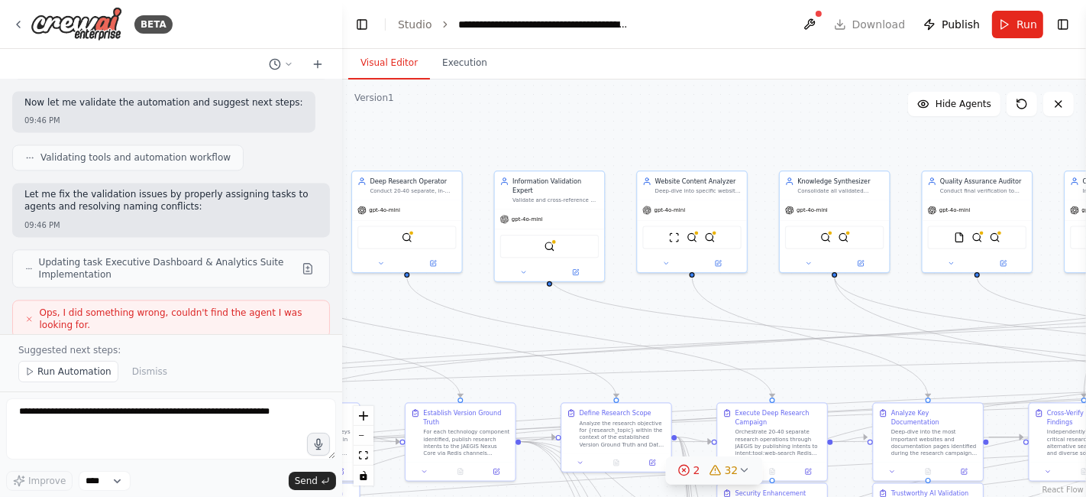
click at [676, 469] on button "2 32" at bounding box center [714, 470] width 97 height 28
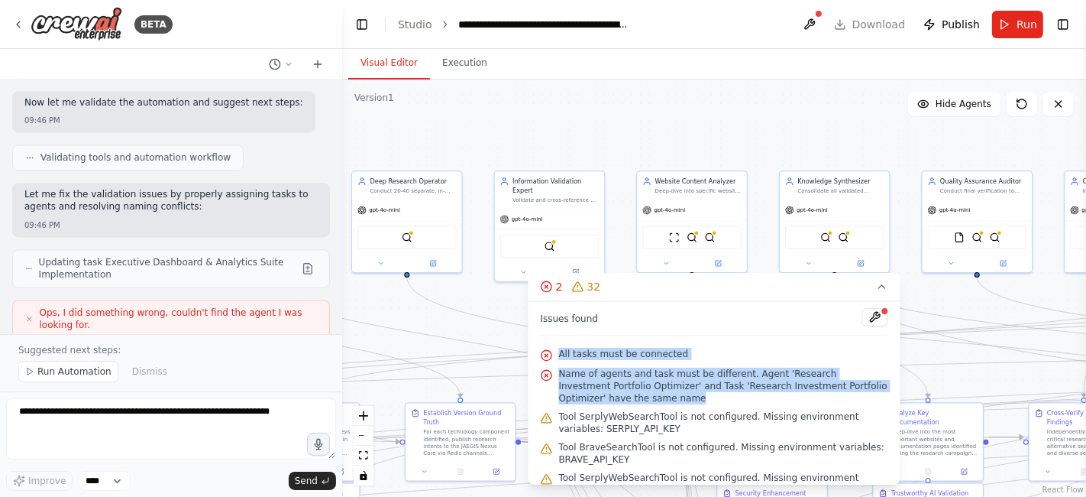
drag, startPoint x: 636, startPoint y: 402, endPoint x: 555, endPoint y: 352, distance: 95.0
click at [555, 352] on div "Issues found All tasks must be connected Name of agents and task must be differ…" at bounding box center [715, 392] width 372 height 183
copy div "All tasks must be connected Name of agents and task must be different. Agent 'R…"
click at [617, 398] on span "Name of agents and task must be different. Agent 'Research Investment Portfolio…" at bounding box center [723, 386] width 329 height 37
click at [625, 398] on span "Name of agents and task must be different. Agent 'Research Investment Portfolio…" at bounding box center [723, 386] width 329 height 37
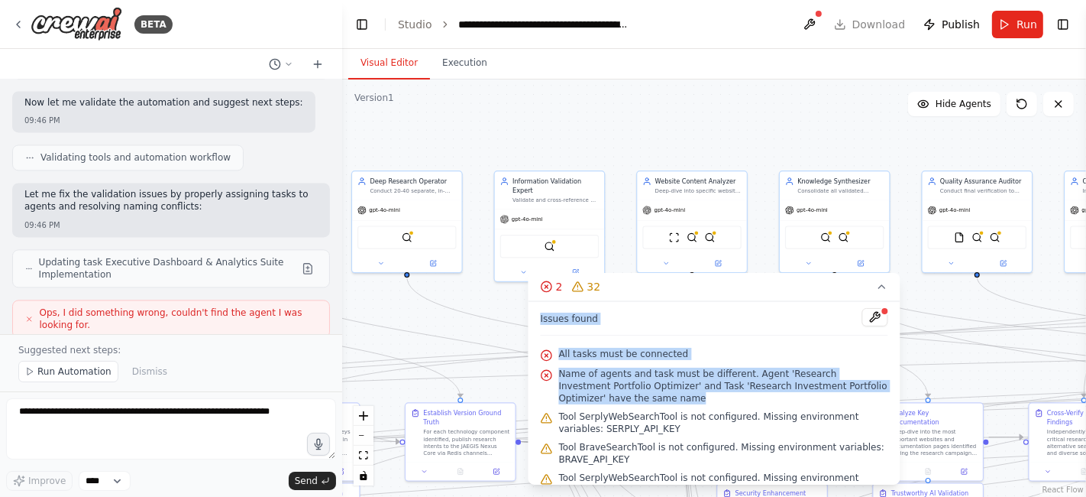
drag, startPoint x: 630, startPoint y: 398, endPoint x: 539, endPoint y: 322, distance: 118.2
click at [539, 322] on div "Issues found All tasks must be connected Name of agents and task must be differ…" at bounding box center [715, 392] width 372 height 183
copy div "Issues found All tasks must be connected Name of agents and task must be differ…"
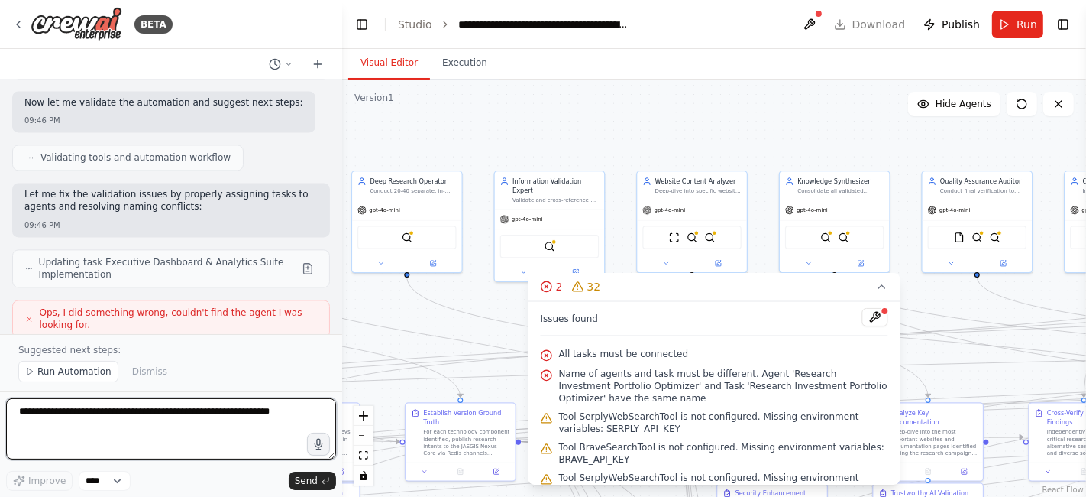
click at [237, 425] on textarea at bounding box center [171, 428] width 330 height 61
paste textarea "**********"
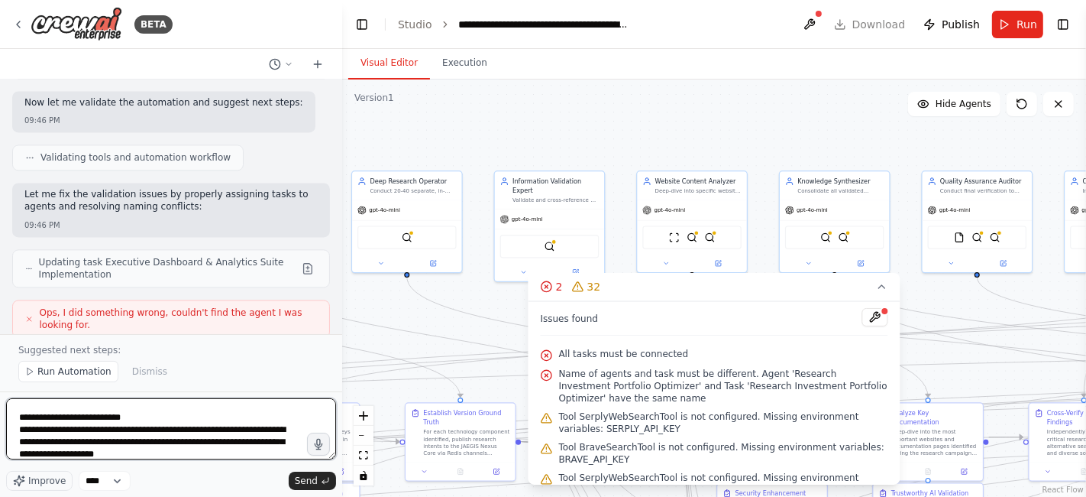
scroll to position [25, 0]
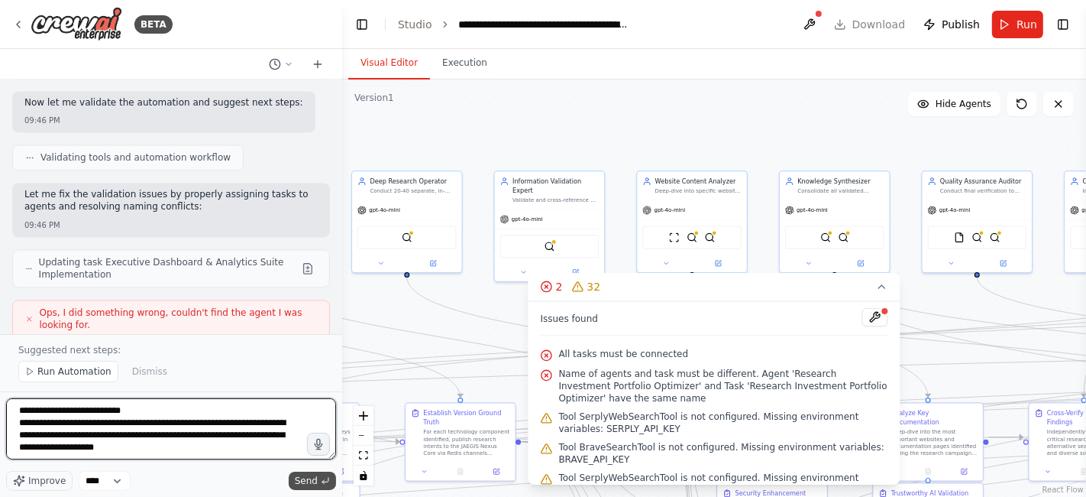
type textarea "**********"
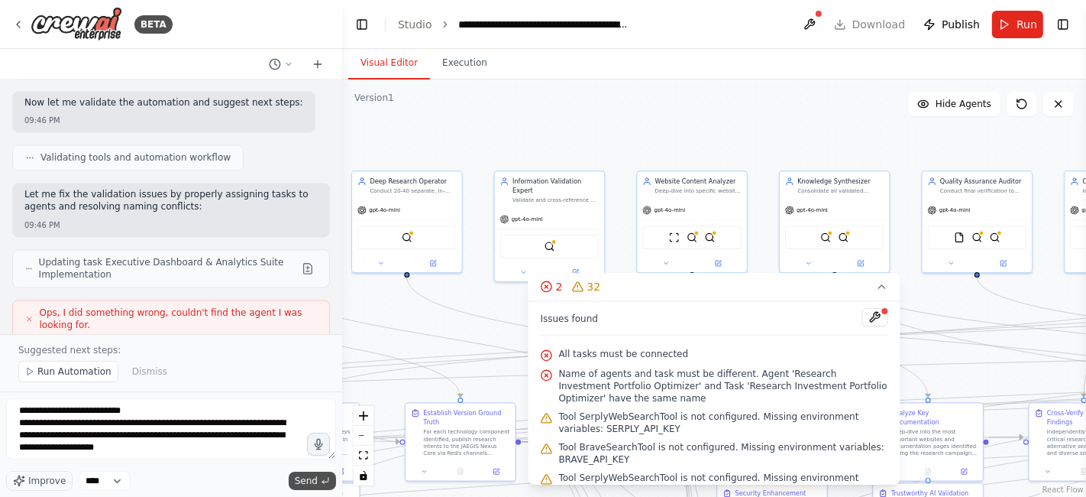
click at [304, 475] on span "Send" at bounding box center [306, 480] width 23 height 12
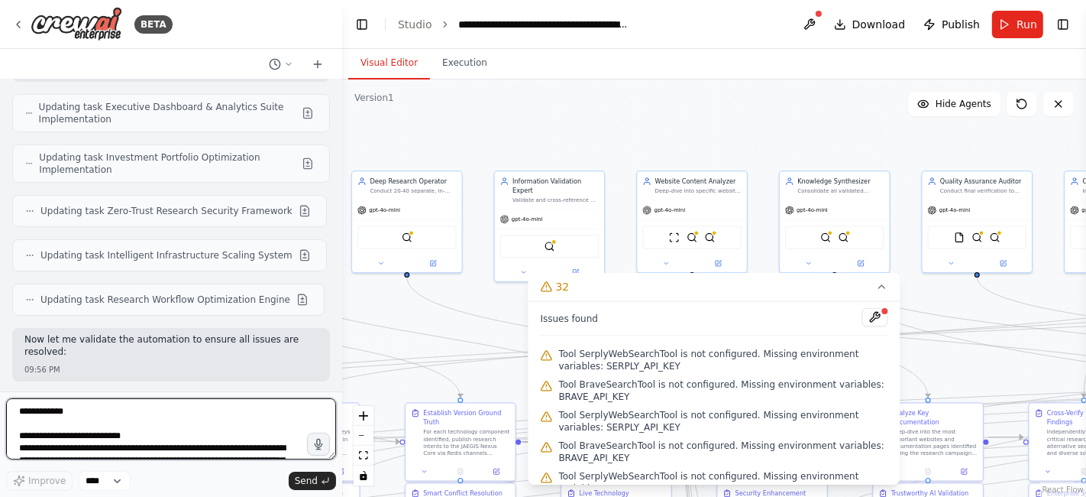
scroll to position [29466, 0]
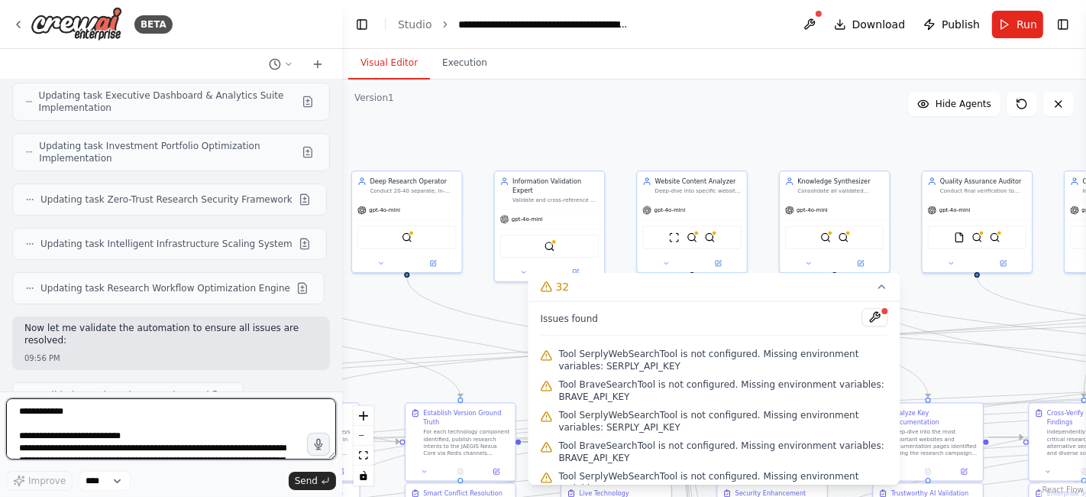
click at [223, 437] on textarea "**********" at bounding box center [171, 428] width 330 height 61
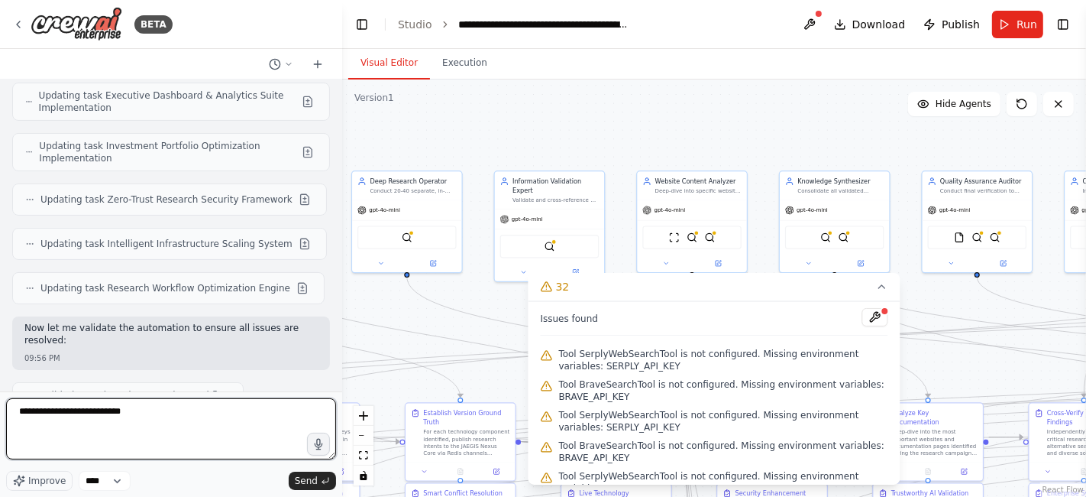
type textarea "**********"
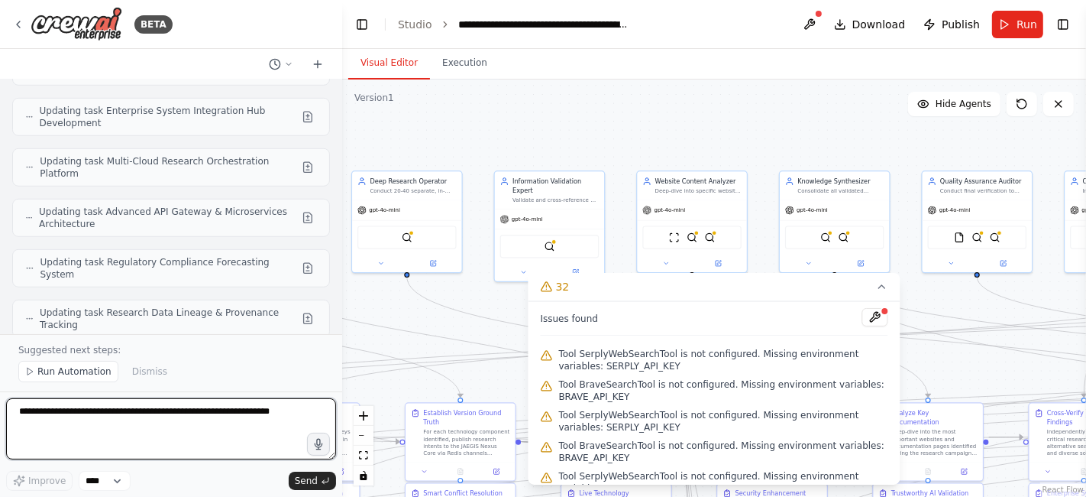
scroll to position [30308, 0]
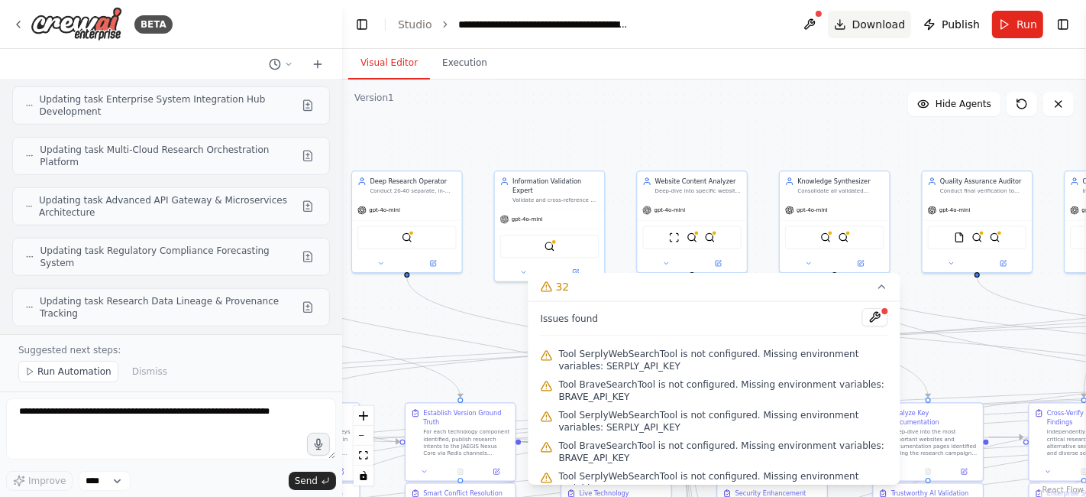
click at [860, 18] on span "Download" at bounding box center [879, 24] width 53 height 15
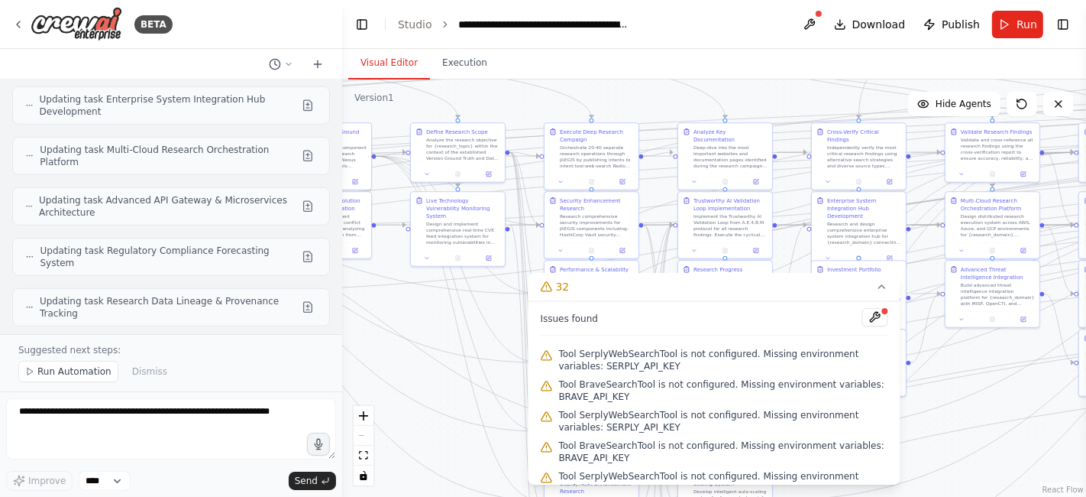
drag, startPoint x: 958, startPoint y: 339, endPoint x: 774, endPoint y: 84, distance: 314.7
click at [774, 84] on div ".deletable-edge-delete-btn { width: 20px; height: 20px; border: 0px solid #ffff…" at bounding box center [714, 287] width 744 height 417
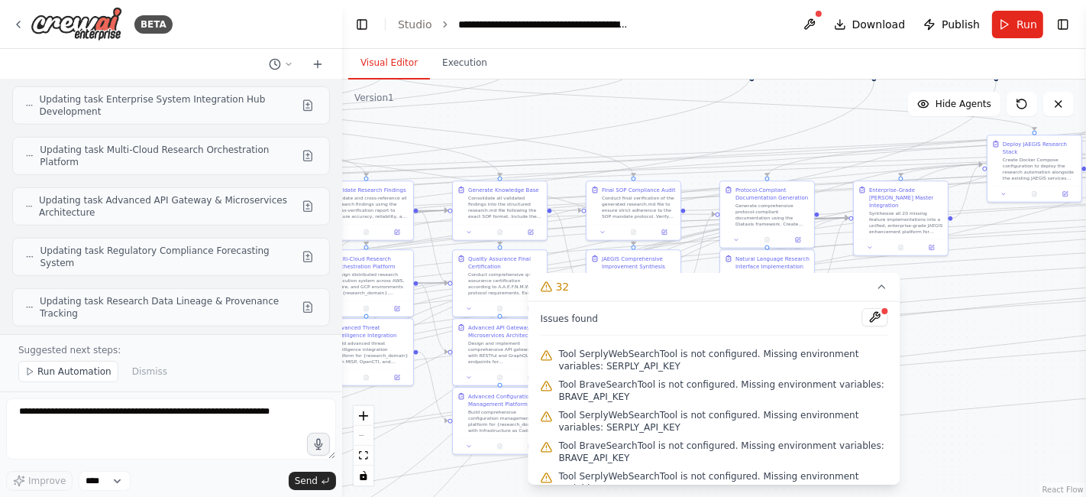
drag, startPoint x: 1027, startPoint y: 402, endPoint x: 409, endPoint y: 457, distance: 620.6
click at [400, 460] on div ".deletable-edge-delete-btn { width: 20px; height: 20px; border: 0px solid #ffff…" at bounding box center [714, 287] width 744 height 417
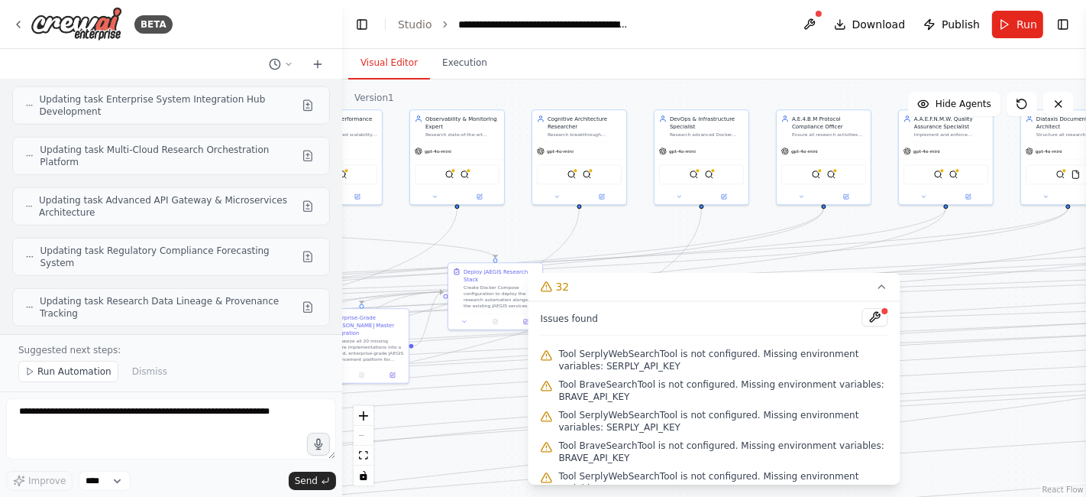
drag, startPoint x: 996, startPoint y: 381, endPoint x: 456, endPoint y: 509, distance: 554.3
click at [456, 496] on html "BETA Finalized SOP: Live-Sourced Deep Research & Version Grounding This definit…" at bounding box center [543, 248] width 1086 height 497
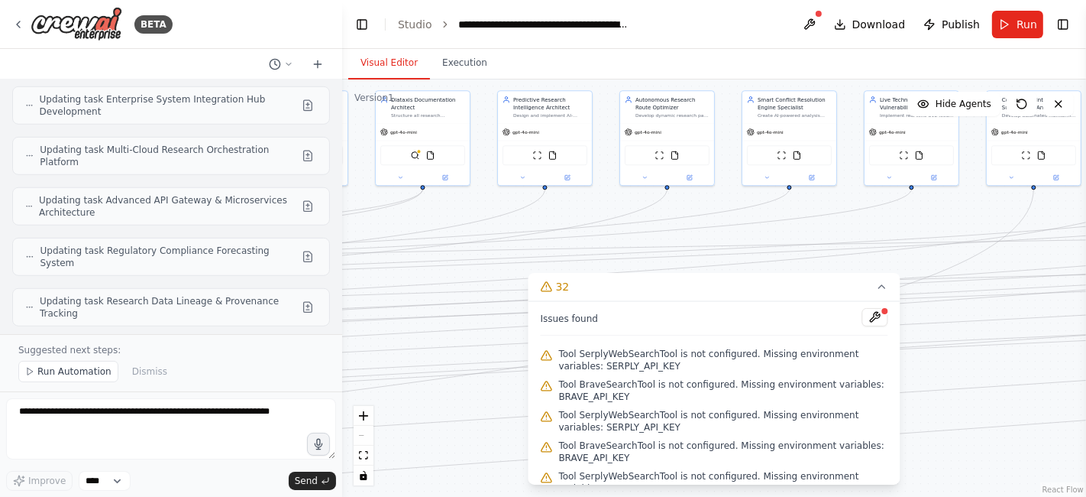
drag, startPoint x: 988, startPoint y: 378, endPoint x: 342, endPoint y: 359, distance: 645.9
click at [342, 359] on div ".deletable-edge-delete-btn { width: 20px; height: 20px; border: 0px solid #ffff…" at bounding box center [714, 287] width 744 height 417
